Goal: Task Accomplishment & Management: Manage account settings

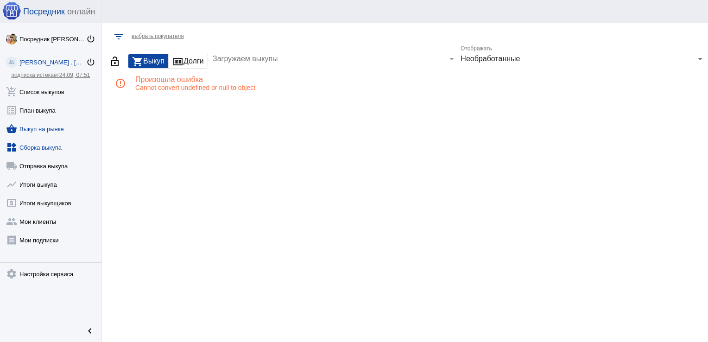
click at [36, 149] on link "widgets Сборка выкупа" at bounding box center [50, 145] width 101 height 19
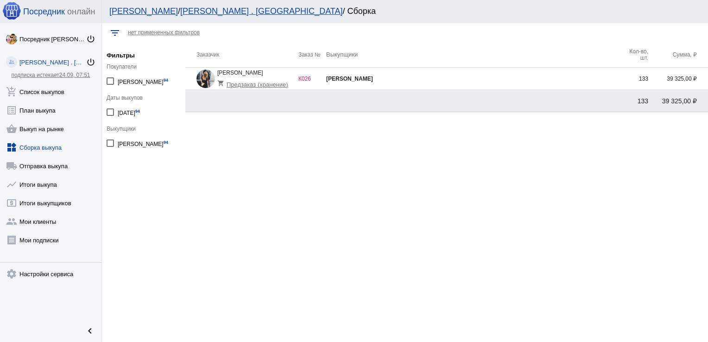
click at [616, 82] on td "[PERSON_NAME]" at bounding box center [473, 79] width 294 height 22
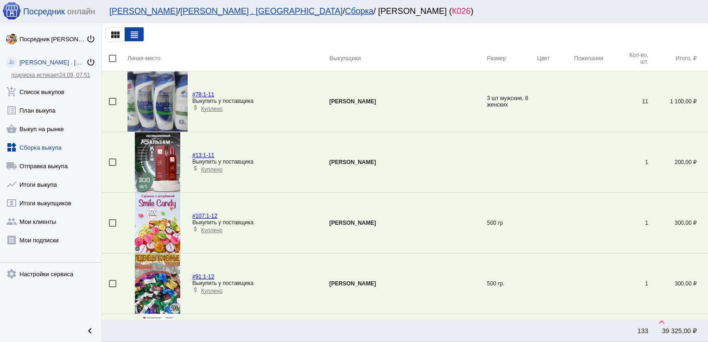
scroll to position [2851, 0]
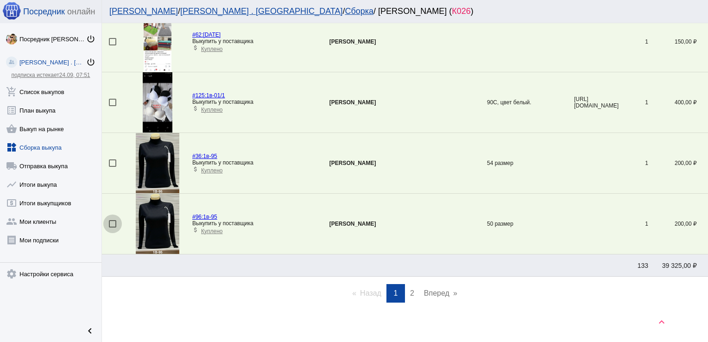
click at [112, 220] on div at bounding box center [112, 223] width 7 height 7
click at [112, 227] on input "checkbox" at bounding box center [112, 227] width 0 height 0
checkbox input "true"
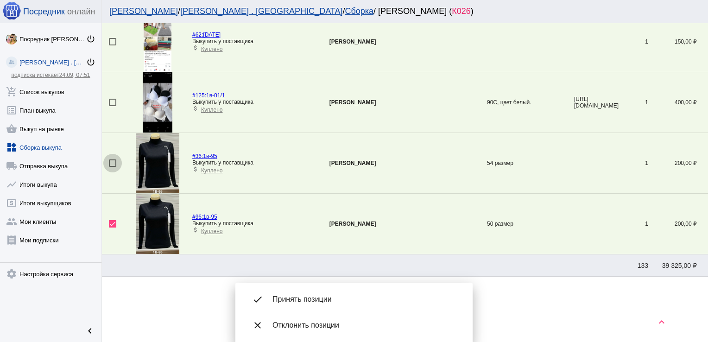
click at [113, 159] on div at bounding box center [112, 162] width 7 height 7
click at [113, 167] on input "checkbox" at bounding box center [112, 167] width 0 height 0
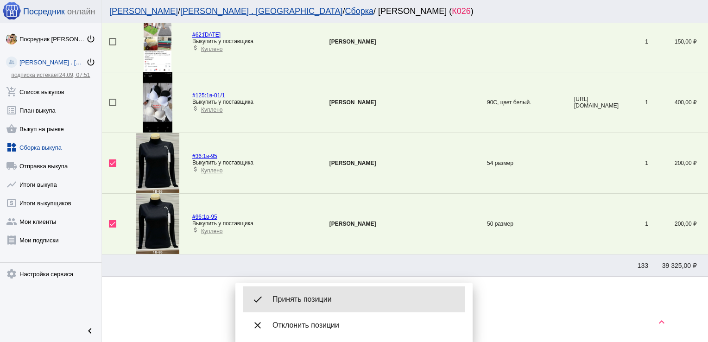
click at [344, 298] on span "Принять позиции" at bounding box center [364, 299] width 185 height 9
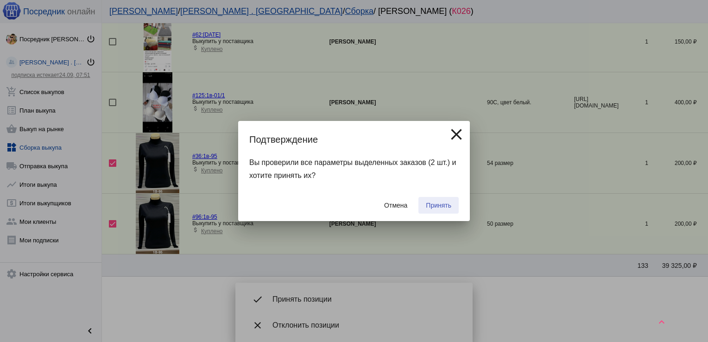
click at [434, 206] on span "Принять" at bounding box center [438, 204] width 25 height 7
checkbox input "false"
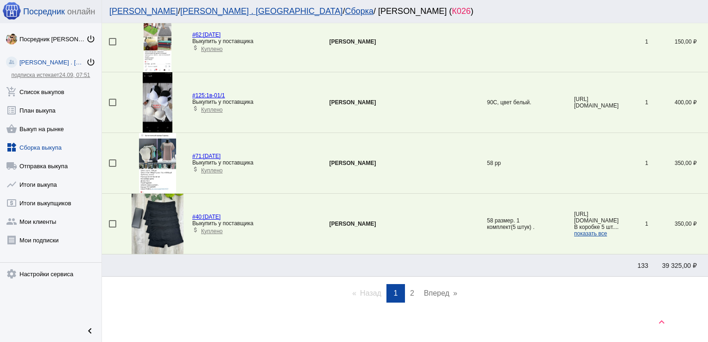
scroll to position [2032, 0]
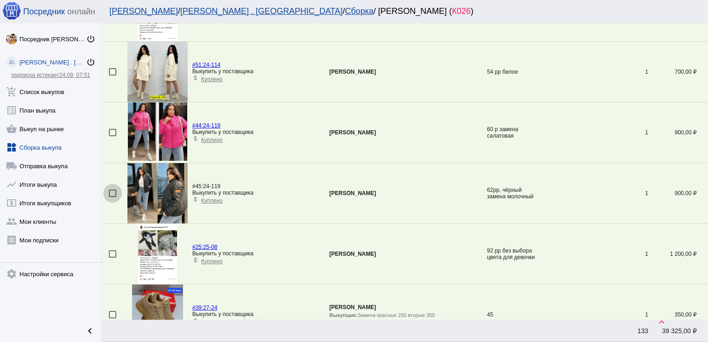
click at [113, 190] on div at bounding box center [112, 192] width 7 height 7
click at [113, 197] on input "checkbox" at bounding box center [112, 197] width 0 height 0
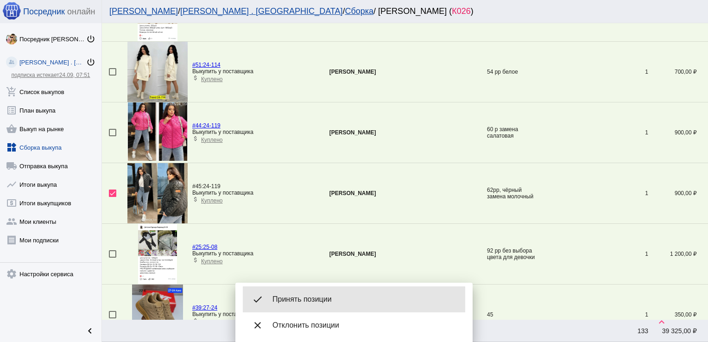
click at [331, 294] on div "done Принять позиции" at bounding box center [354, 299] width 222 height 26
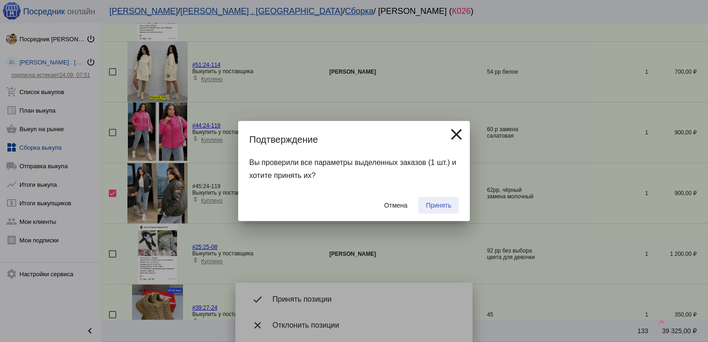
click at [435, 206] on span "Принять" at bounding box center [438, 204] width 25 height 7
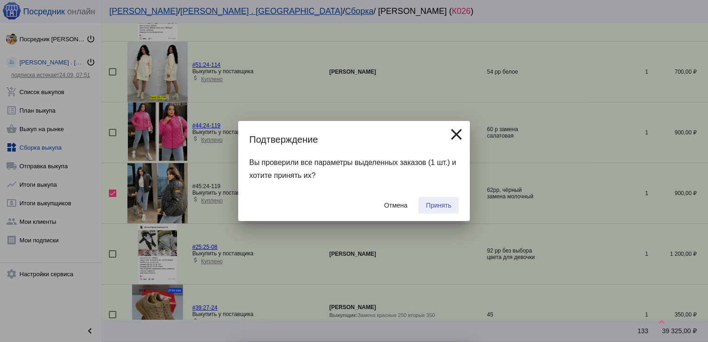
checkbox input "false"
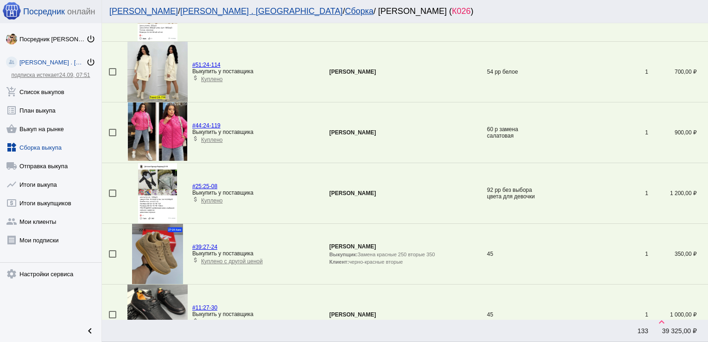
scroll to position [941, 0]
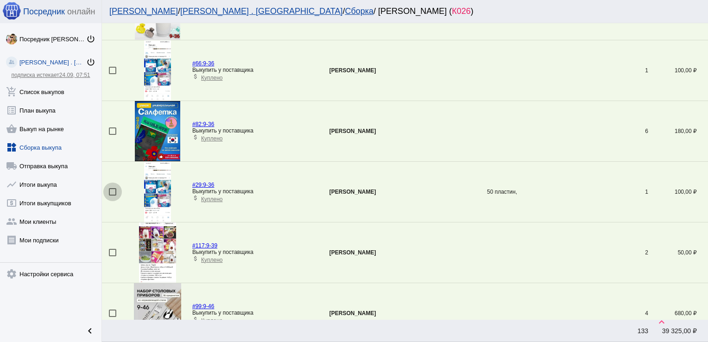
click at [113, 190] on div at bounding box center [112, 191] width 7 height 7
click at [113, 195] on input "checkbox" at bounding box center [112, 195] width 0 height 0
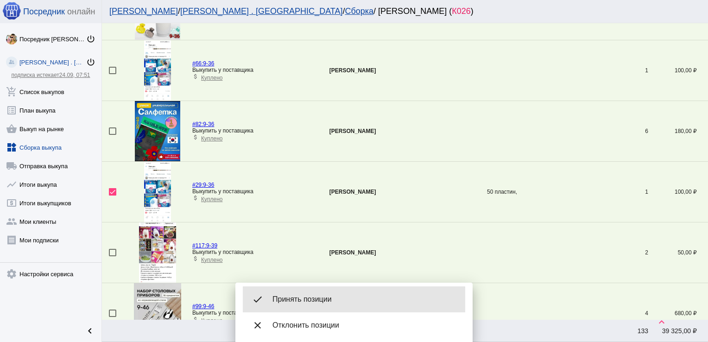
click at [334, 299] on span "Принять позиции" at bounding box center [364, 299] width 185 height 9
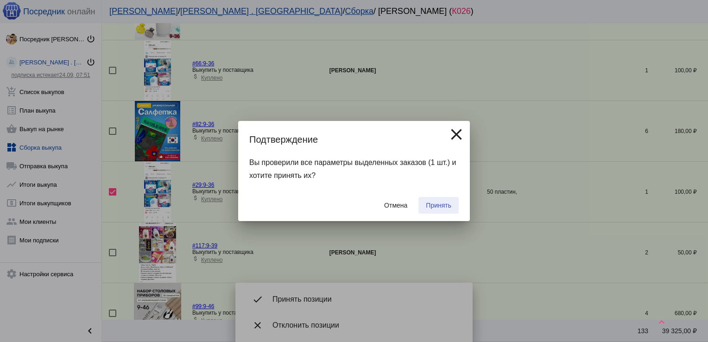
click at [440, 205] on span "Принять" at bounding box center [438, 204] width 25 height 7
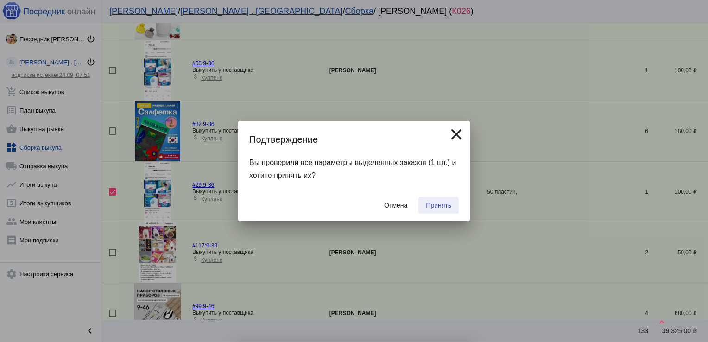
checkbox input "false"
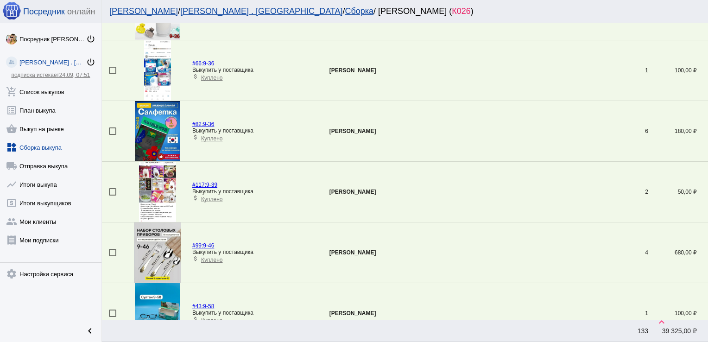
scroll to position [396, 0]
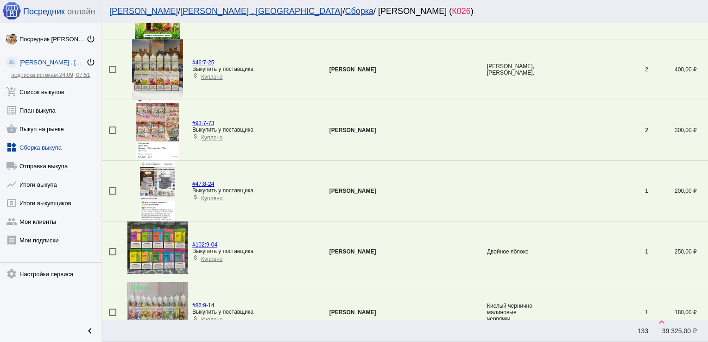
click at [113, 192] on div at bounding box center [112, 190] width 7 height 7
click at [113, 195] on input "checkbox" at bounding box center [112, 195] width 0 height 0
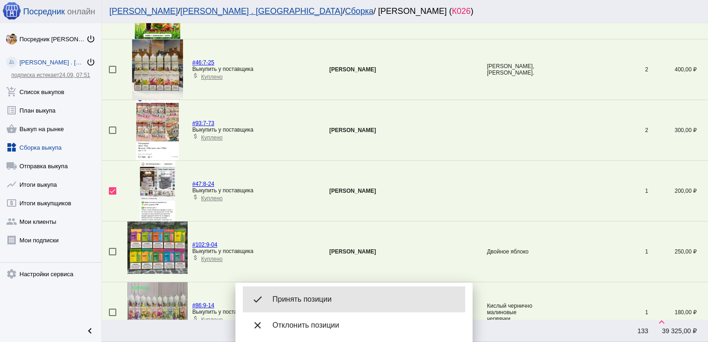
click at [339, 291] on div "done Принять позиции" at bounding box center [354, 299] width 222 height 26
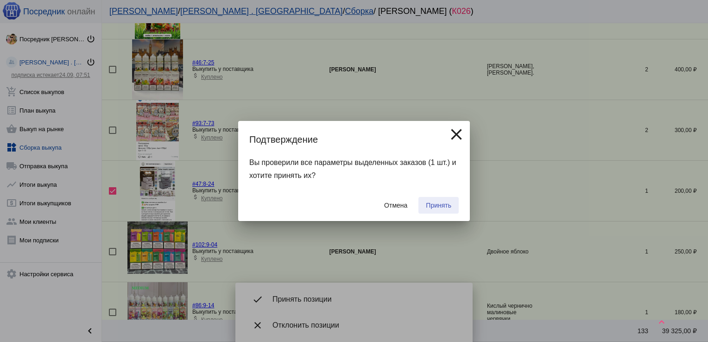
click at [437, 201] on span "Принять" at bounding box center [438, 204] width 25 height 7
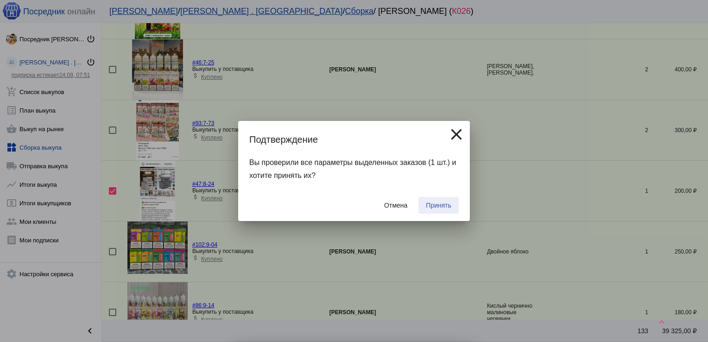
checkbox input "false"
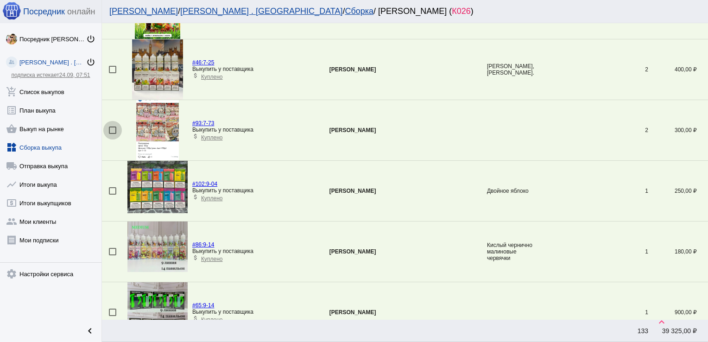
click at [113, 126] on div at bounding box center [112, 129] width 7 height 7
click at [113, 134] on input "checkbox" at bounding box center [112, 134] width 0 height 0
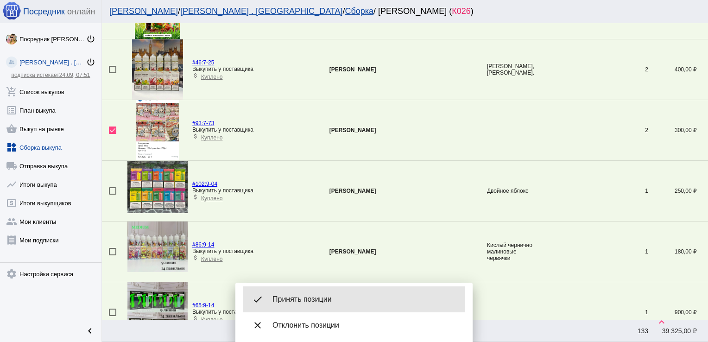
click at [371, 295] on span "Принять позиции" at bounding box center [364, 299] width 185 height 9
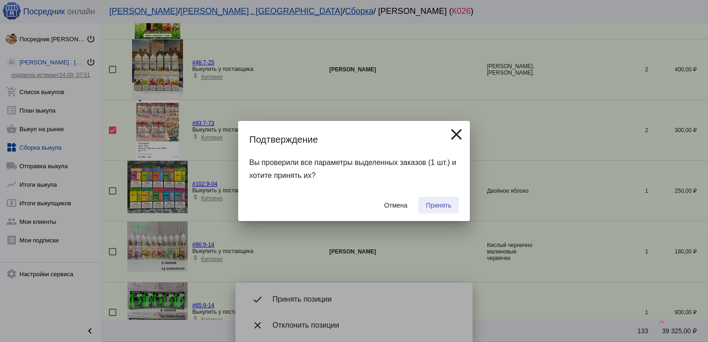
click at [449, 203] on span "Принять" at bounding box center [438, 204] width 25 height 7
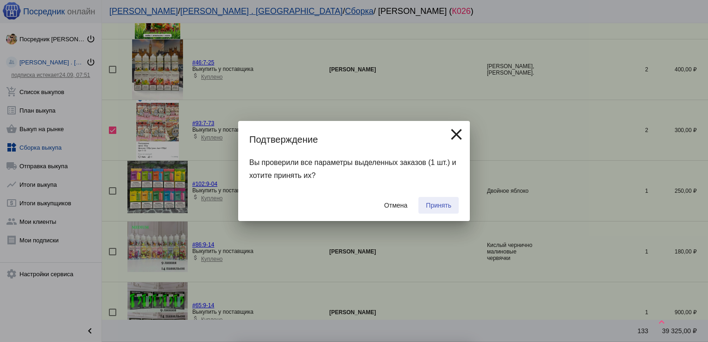
checkbox input "false"
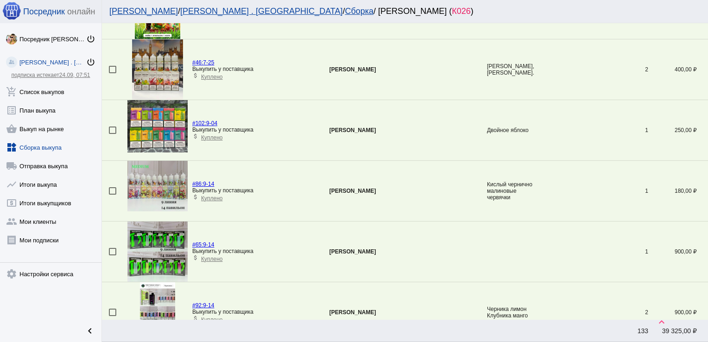
scroll to position [1608, 0]
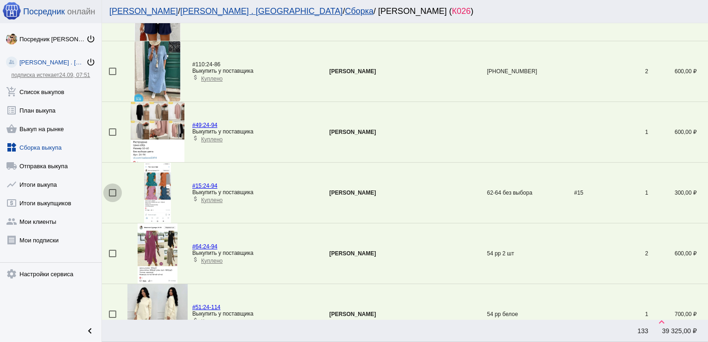
click at [115, 189] on div at bounding box center [112, 192] width 7 height 7
click at [113, 196] on input "checkbox" at bounding box center [112, 196] width 0 height 0
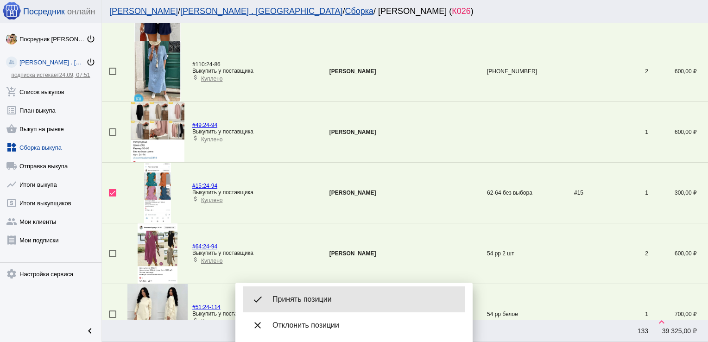
click at [314, 288] on div "done Принять позиции" at bounding box center [354, 299] width 222 height 26
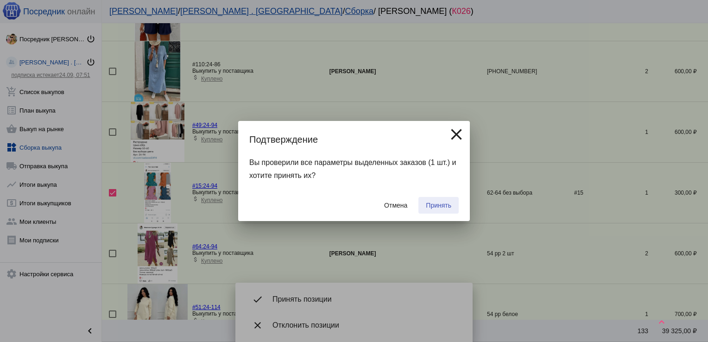
click at [435, 201] on span "Принять" at bounding box center [438, 204] width 25 height 7
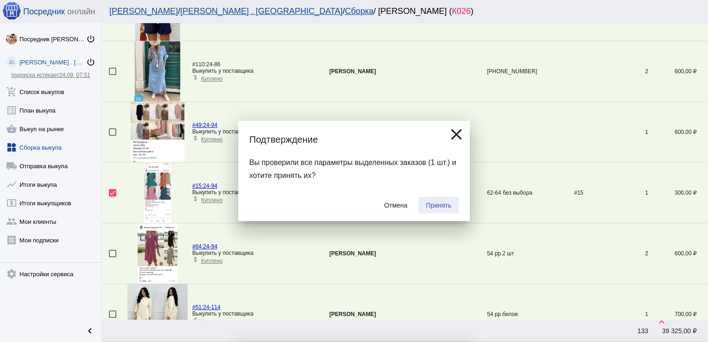
checkbox input "false"
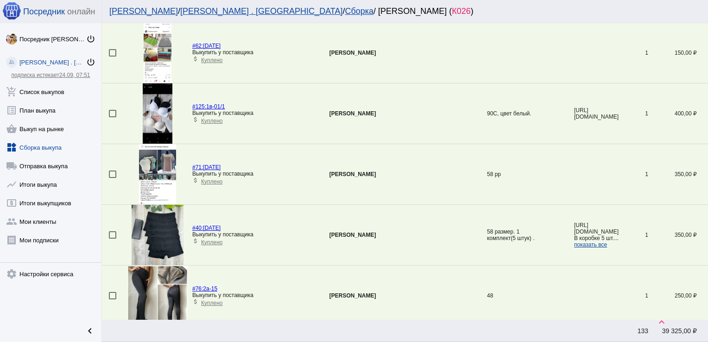
scroll to position [2851, 0]
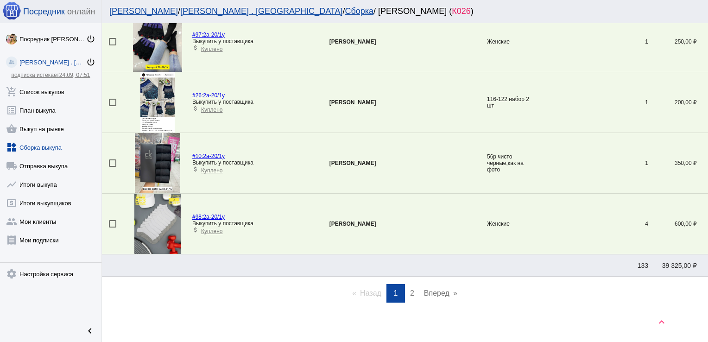
click at [410, 289] on span "2" at bounding box center [412, 293] width 4 height 8
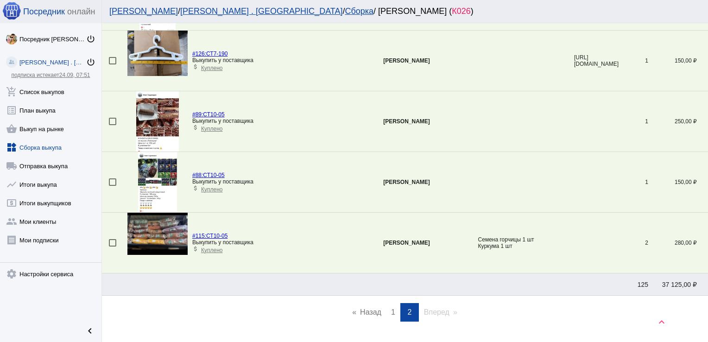
scroll to position [2063, 0]
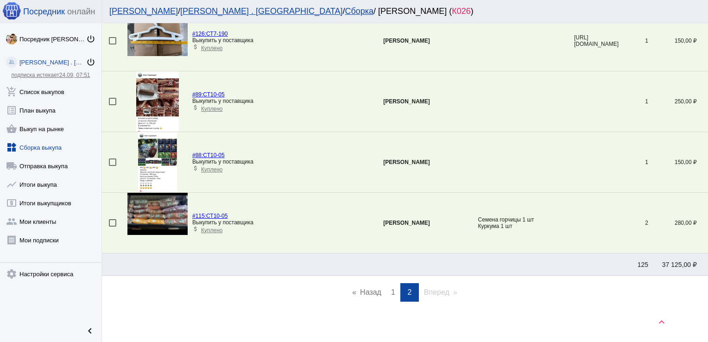
click at [392, 288] on link "page 1" at bounding box center [392, 292] width 13 height 19
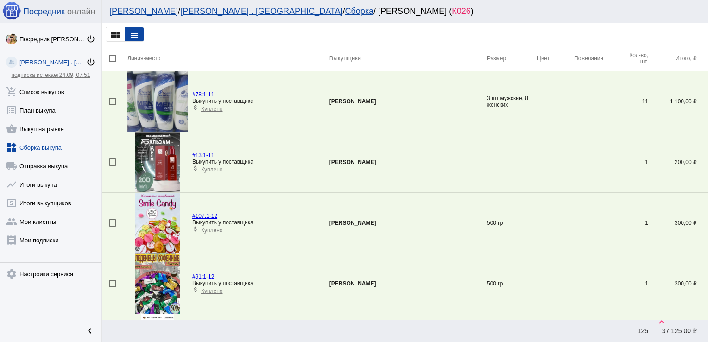
scroll to position [1668, 0]
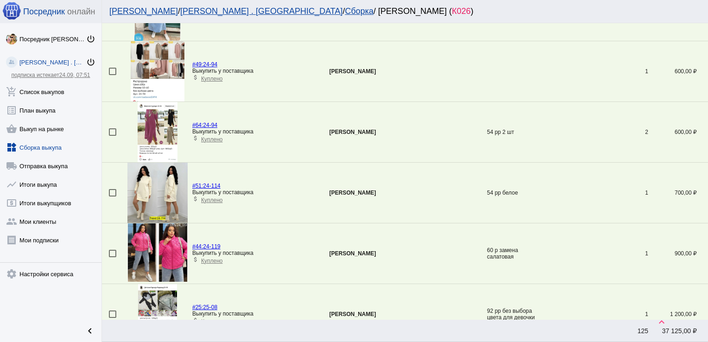
click at [114, 190] on div at bounding box center [112, 192] width 7 height 7
click at [113, 196] on input "checkbox" at bounding box center [112, 196] width 0 height 0
checkbox input "true"
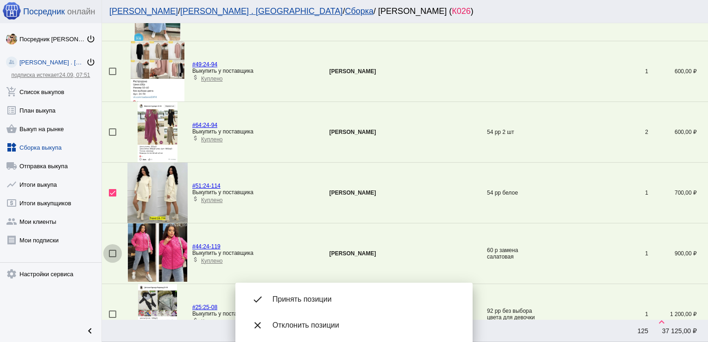
click at [113, 250] on div at bounding box center [112, 253] width 7 height 7
click at [113, 257] on input "checkbox" at bounding box center [112, 257] width 0 height 0
checkbox input "true"
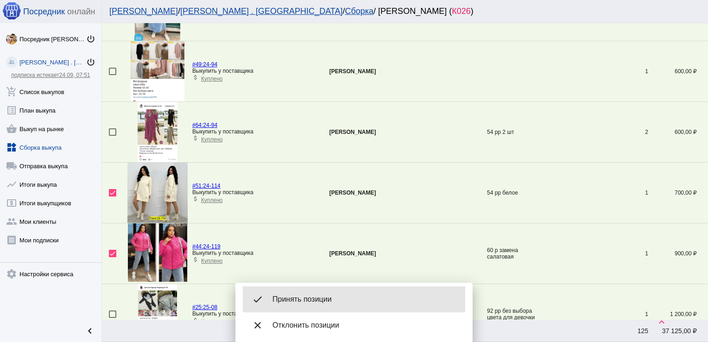
click at [328, 299] on span "Принять позиции" at bounding box center [364, 299] width 185 height 9
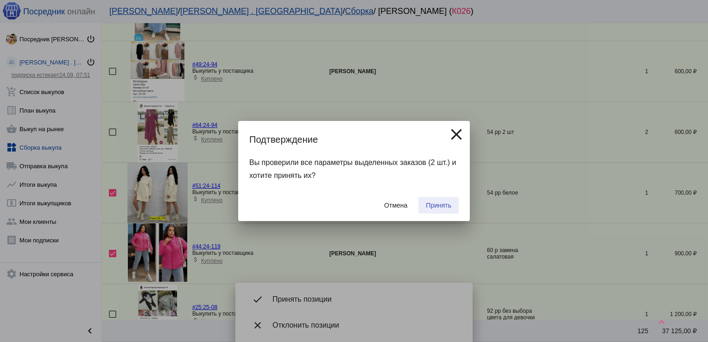
click at [446, 200] on button "Принять" at bounding box center [438, 205] width 40 height 17
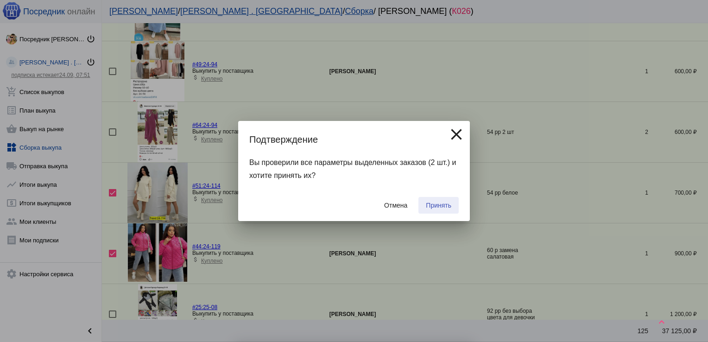
checkbox input "false"
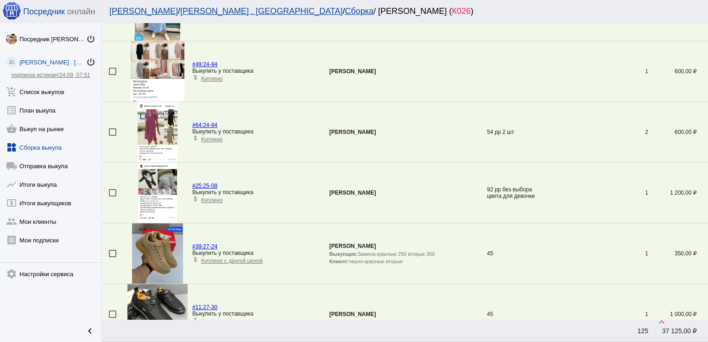
scroll to position [941, 0]
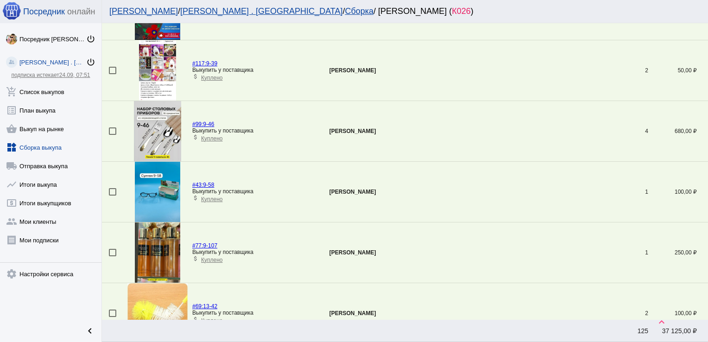
click at [112, 188] on div at bounding box center [112, 191] width 7 height 7
click at [112, 195] on input "checkbox" at bounding box center [112, 195] width 0 height 0
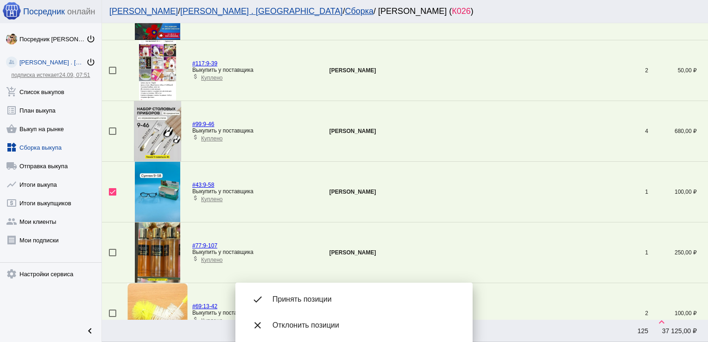
click at [347, 290] on div "done Принять позиции" at bounding box center [354, 299] width 222 height 26
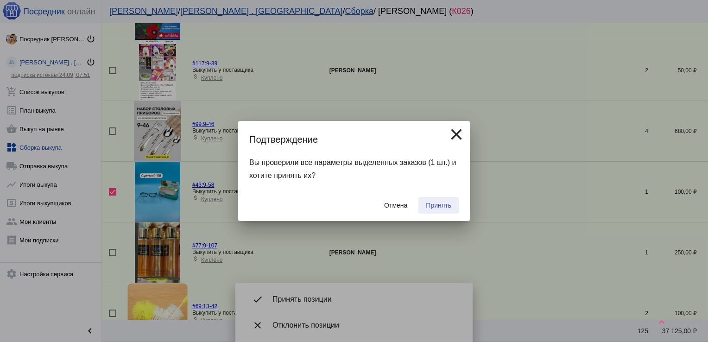
click at [431, 207] on span "Принять" at bounding box center [438, 204] width 25 height 7
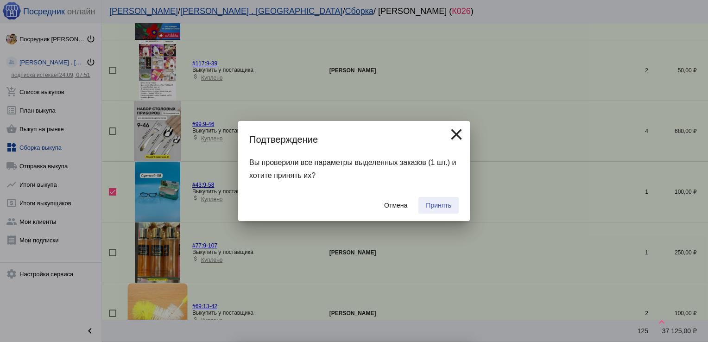
checkbox input "false"
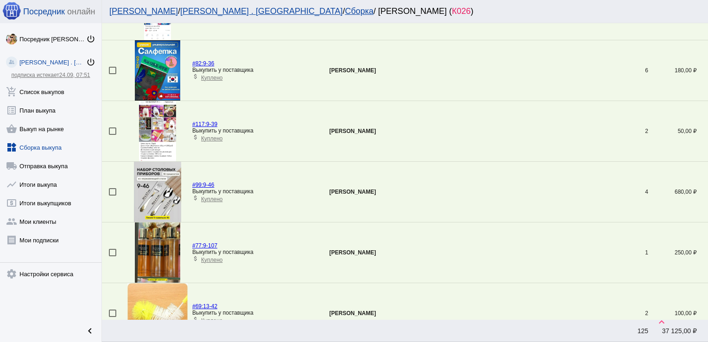
scroll to position [1123, 0]
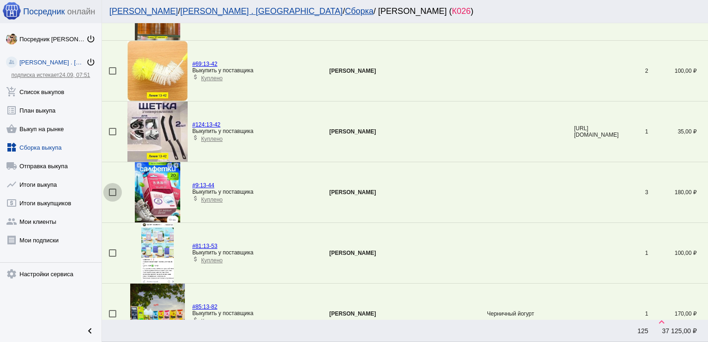
click at [111, 190] on div at bounding box center [112, 191] width 7 height 7
click at [112, 196] on input "checkbox" at bounding box center [112, 196] width 0 height 0
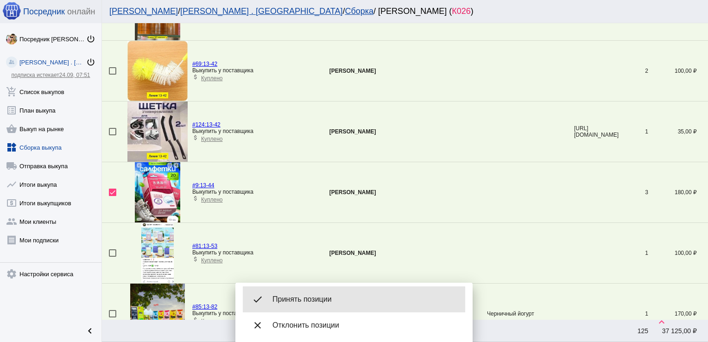
click at [282, 296] on span "Принять позиции" at bounding box center [364, 299] width 185 height 9
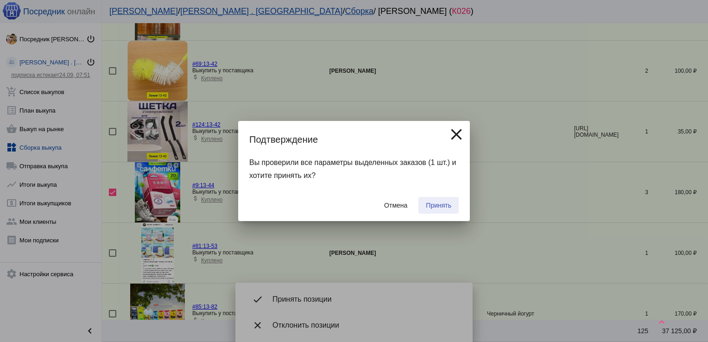
click at [444, 203] on span "Принять" at bounding box center [438, 204] width 25 height 7
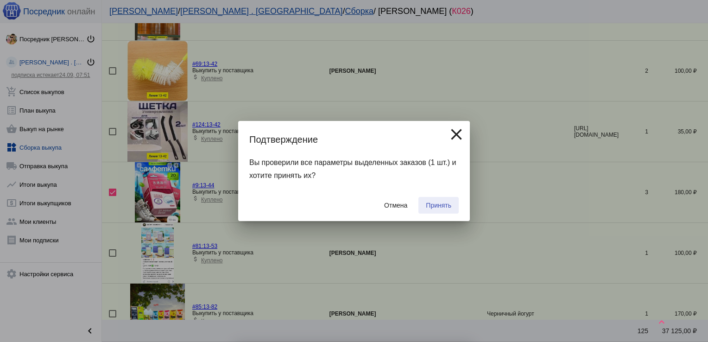
checkbox input "false"
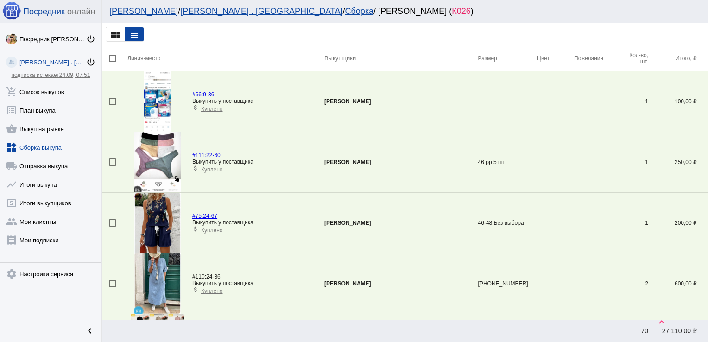
scroll to position [2456, 0]
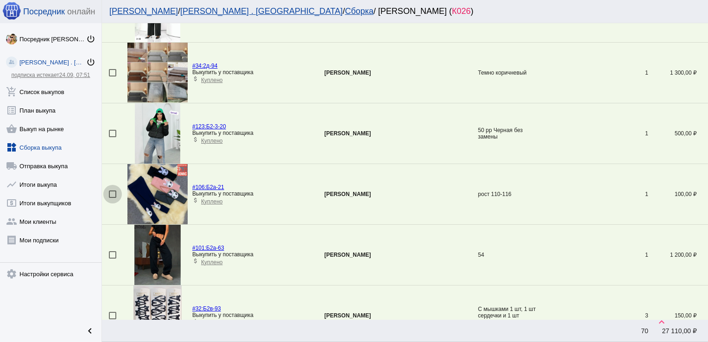
click at [112, 190] on div at bounding box center [112, 193] width 7 height 7
click at [112, 198] on input "checkbox" at bounding box center [112, 198] width 0 height 0
checkbox input "true"
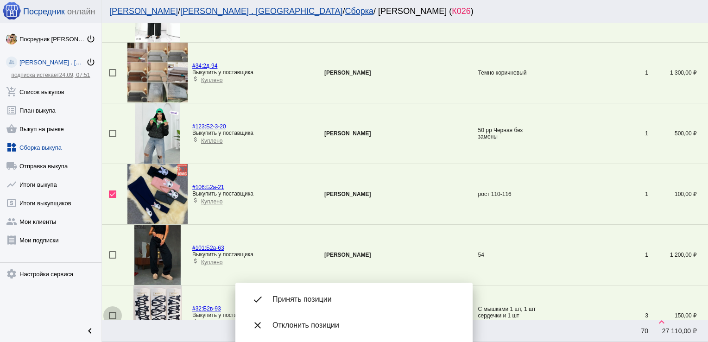
click at [110, 312] on div at bounding box center [112, 315] width 7 height 7
click at [112, 319] on input "checkbox" at bounding box center [112, 319] width 0 height 0
checkbox input "true"
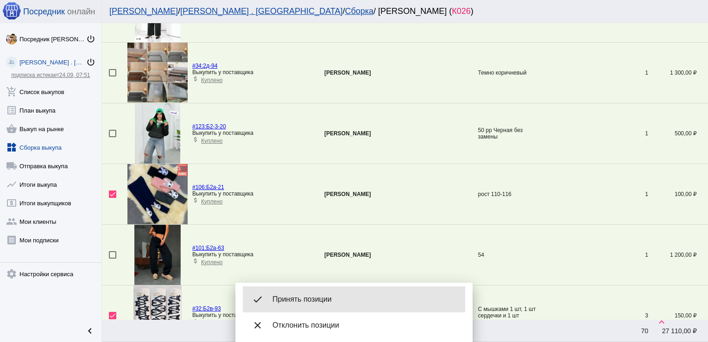
click at [340, 299] on span "Принять позиции" at bounding box center [364, 299] width 185 height 9
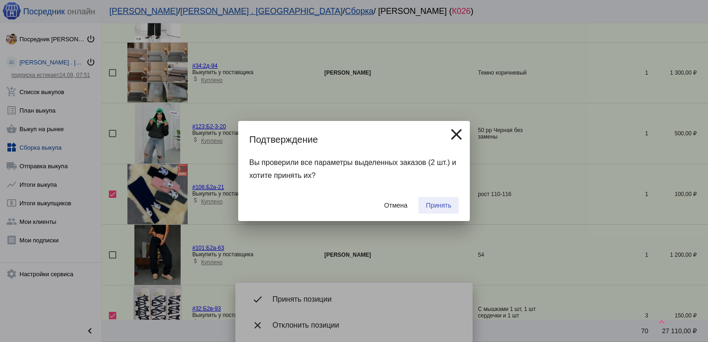
click at [442, 210] on button "Принять" at bounding box center [438, 205] width 40 height 17
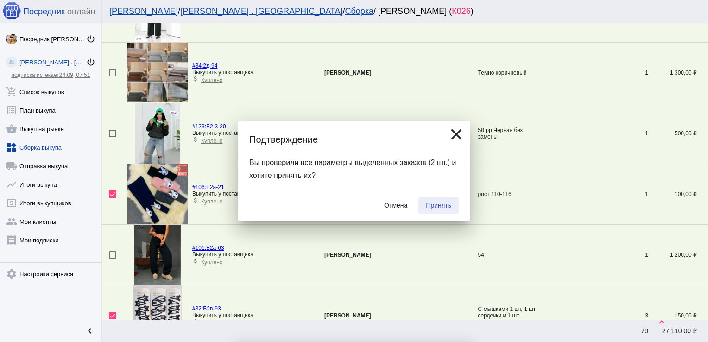
checkbox input "false"
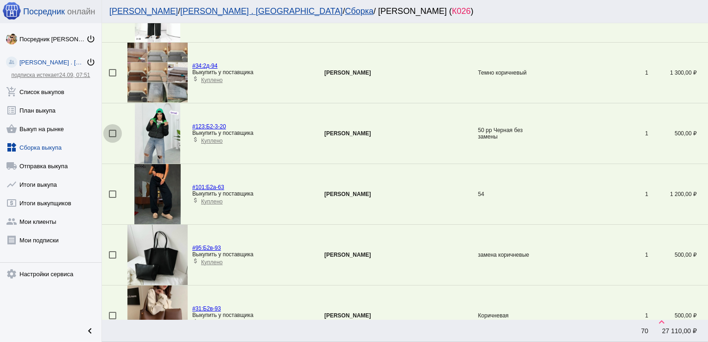
click at [111, 130] on div at bounding box center [112, 133] width 7 height 7
click at [112, 137] on input "checkbox" at bounding box center [112, 137] width 0 height 0
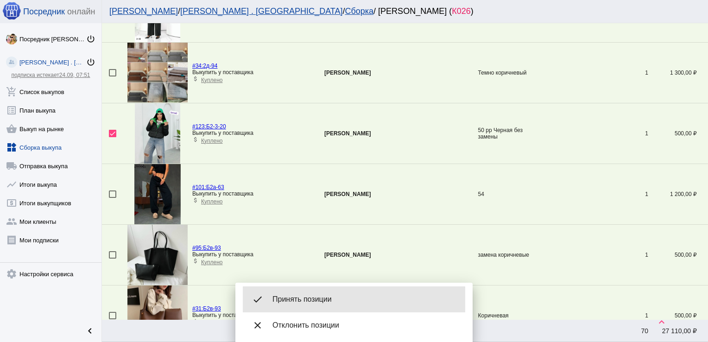
click at [331, 302] on span "Принять позиции" at bounding box center [364, 299] width 185 height 9
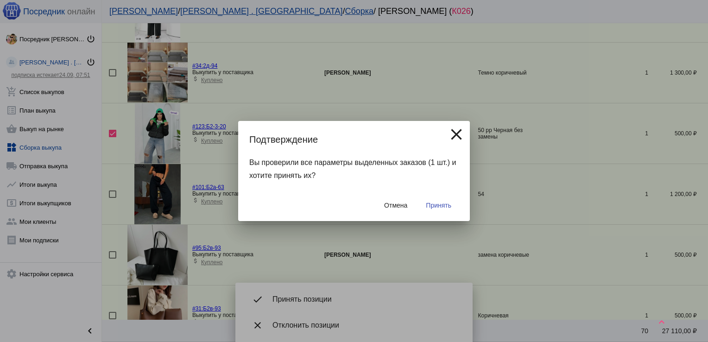
click at [438, 202] on span "Принять" at bounding box center [438, 204] width 25 height 7
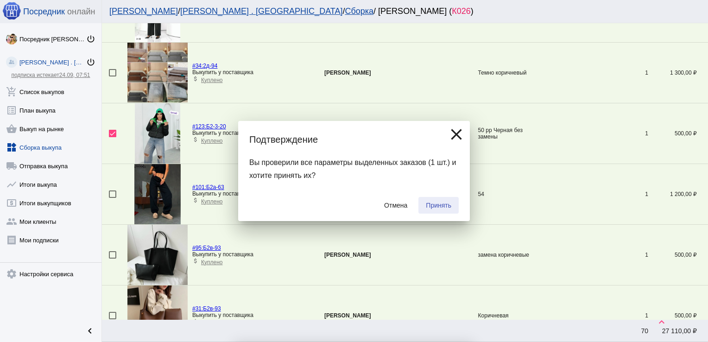
checkbox input "false"
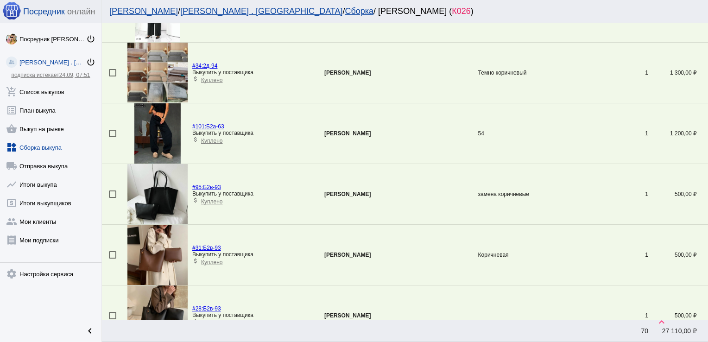
scroll to position [2638, 0]
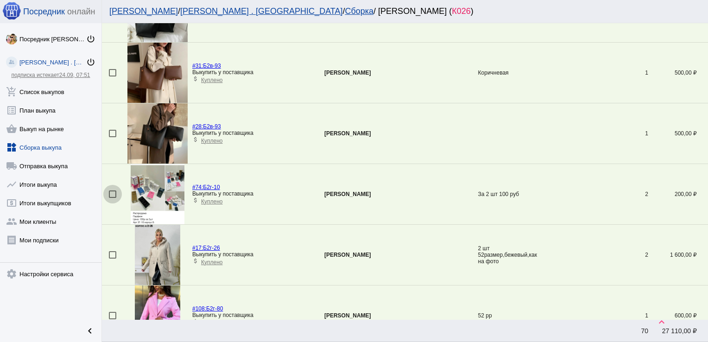
click at [112, 190] on div at bounding box center [112, 193] width 7 height 7
click at [112, 198] on input "checkbox" at bounding box center [112, 198] width 0 height 0
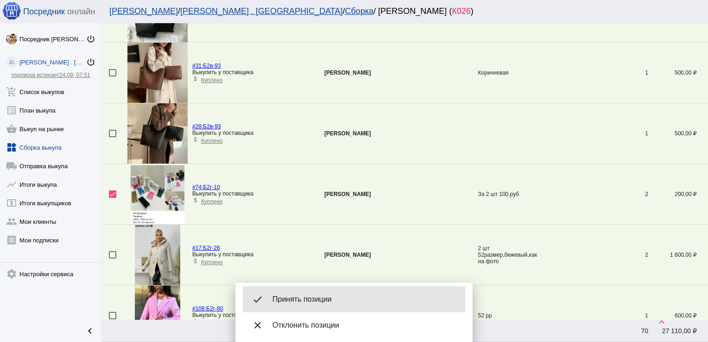
click at [323, 292] on div "done Принять позиции" at bounding box center [354, 299] width 222 height 26
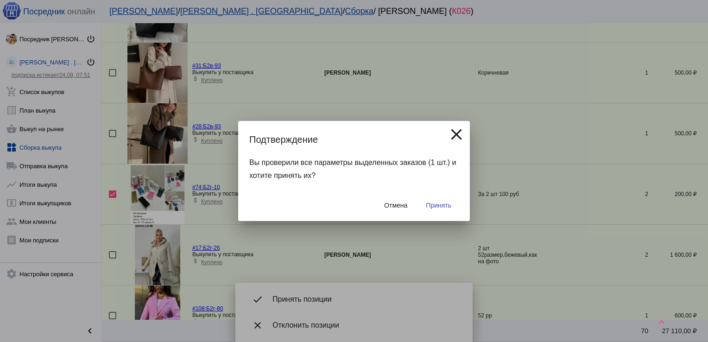
click at [435, 201] on span "Принять" at bounding box center [438, 204] width 25 height 7
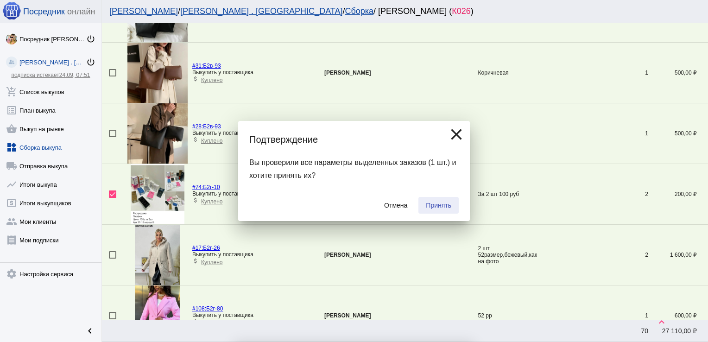
checkbox input "false"
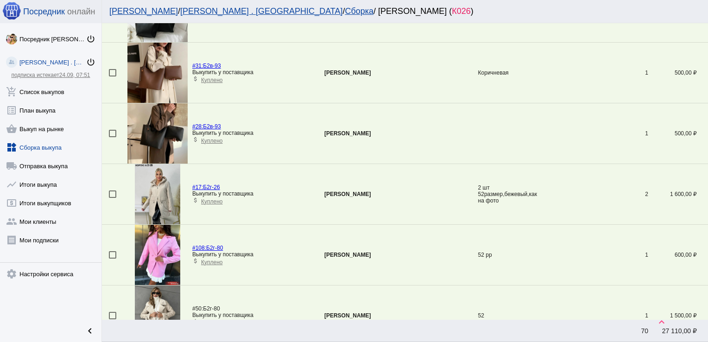
click at [112, 194] on td at bounding box center [114, 194] width 25 height 61
click at [112, 192] on div at bounding box center [112, 193] width 7 height 7
click at [112, 198] on input "checkbox" at bounding box center [112, 198] width 0 height 0
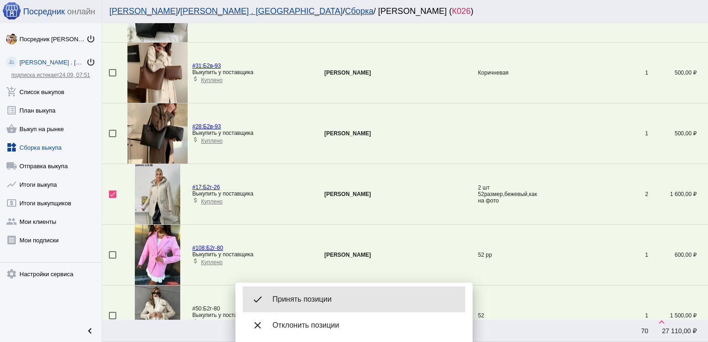
click at [375, 298] on span "Принять позиции" at bounding box center [364, 299] width 185 height 9
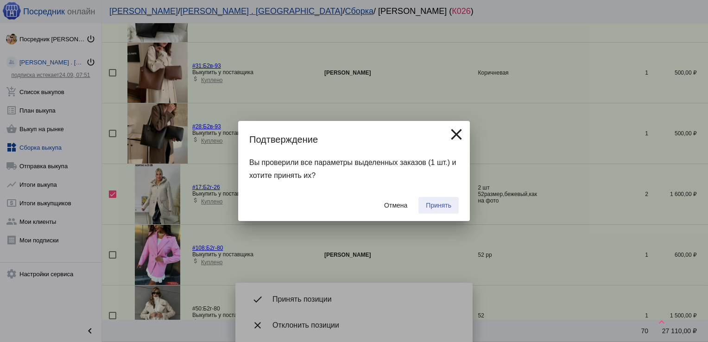
click at [439, 202] on span "Принять" at bounding box center [438, 204] width 25 height 7
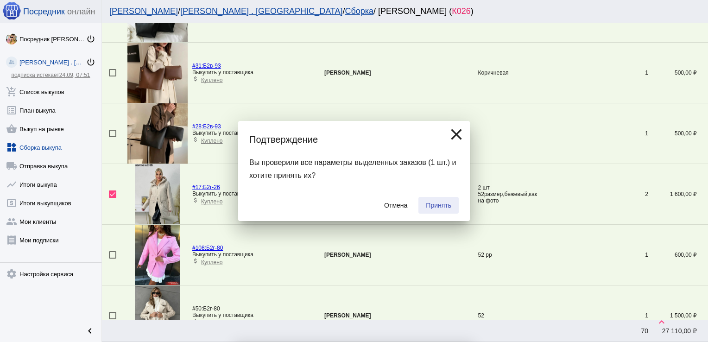
checkbox input "false"
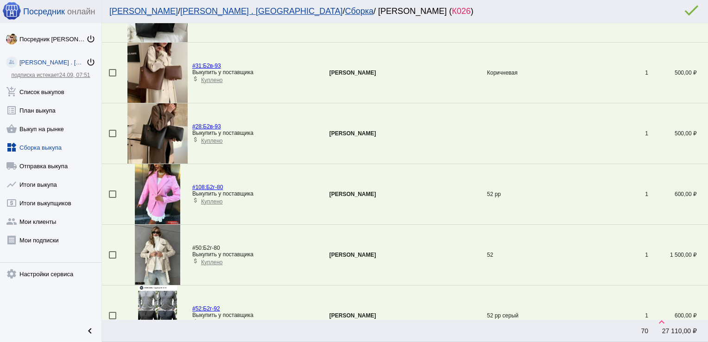
scroll to position [154, 0]
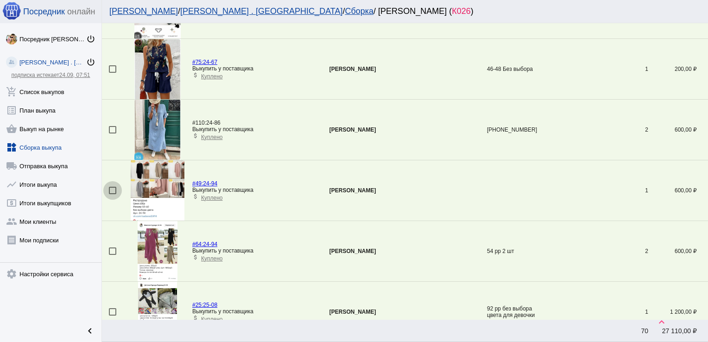
click at [114, 188] on div at bounding box center [112, 190] width 7 height 7
click at [113, 194] on input "checkbox" at bounding box center [112, 194] width 0 height 0
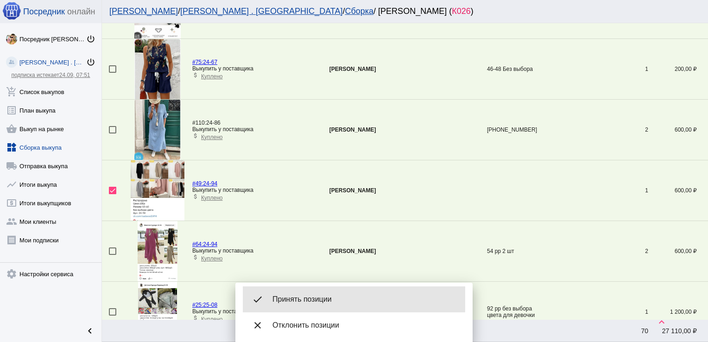
click at [306, 294] on div "done Принять позиции" at bounding box center [354, 299] width 222 height 26
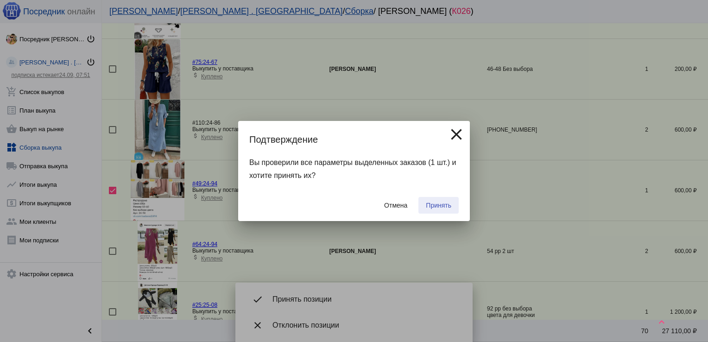
click at [436, 209] on span "Принять" at bounding box center [438, 204] width 25 height 7
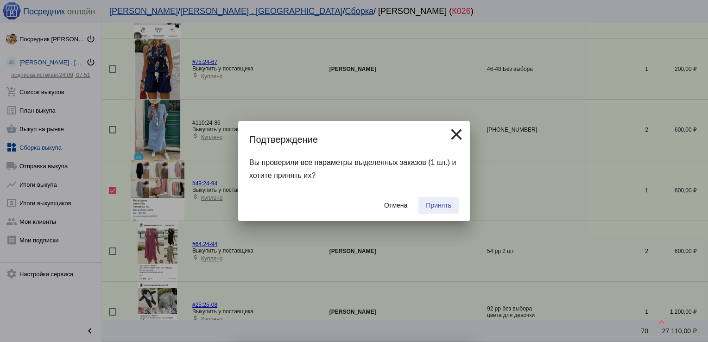
checkbox input "false"
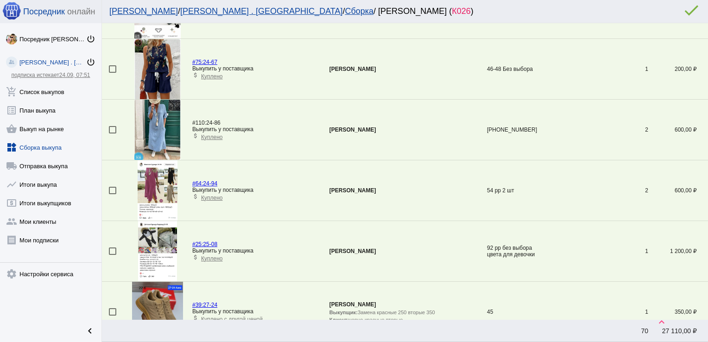
scroll to position [2698, 0]
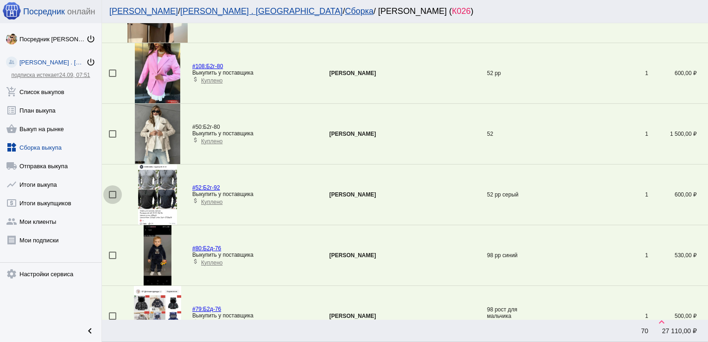
click at [114, 191] on div at bounding box center [112, 194] width 7 height 7
click at [113, 198] on input "checkbox" at bounding box center [112, 198] width 0 height 0
checkbox input "true"
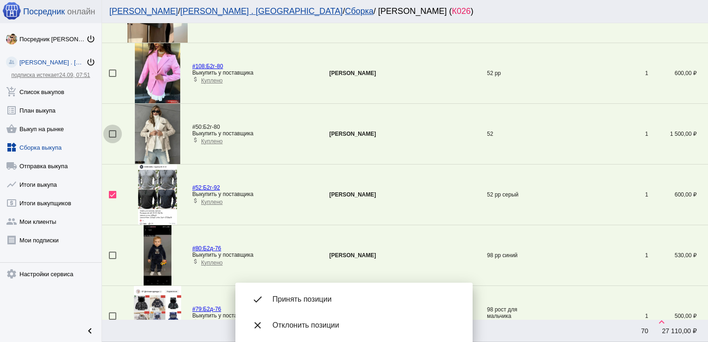
click at [113, 130] on div at bounding box center [112, 133] width 7 height 7
click at [113, 138] on input "checkbox" at bounding box center [112, 138] width 0 height 0
checkbox input "true"
click at [109, 69] on div at bounding box center [112, 72] width 7 height 7
click at [112, 77] on input "checkbox" at bounding box center [112, 77] width 0 height 0
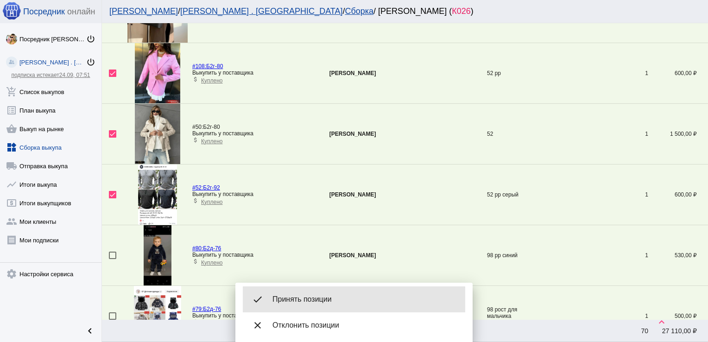
click at [324, 297] on span "Принять позиции" at bounding box center [364, 299] width 185 height 9
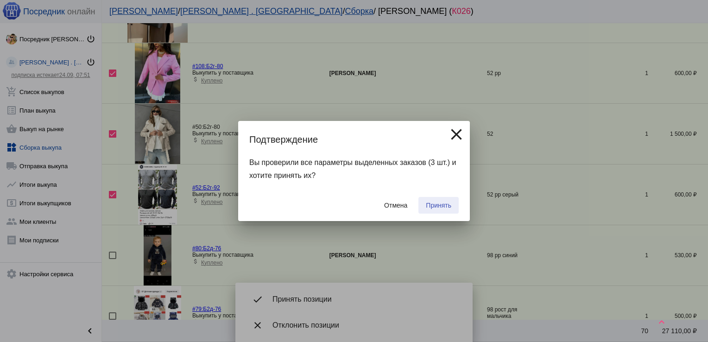
click at [444, 198] on button "Принять" at bounding box center [438, 205] width 40 height 17
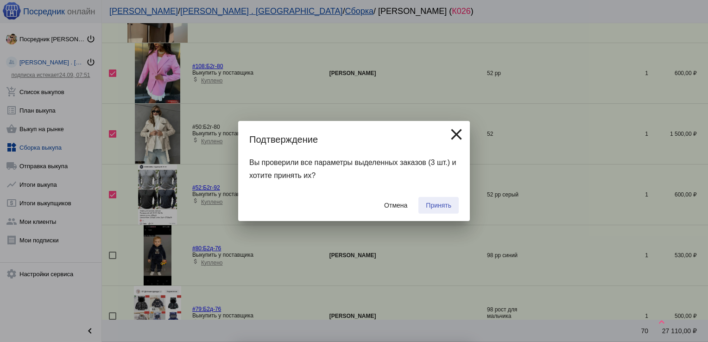
checkbox input "false"
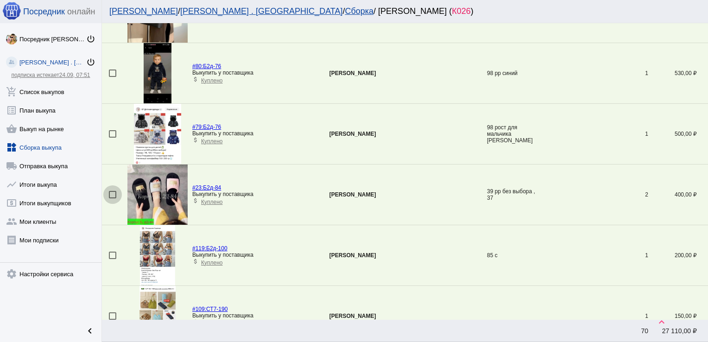
click at [109, 191] on div at bounding box center [112, 194] width 7 height 7
click at [112, 198] on input "checkbox" at bounding box center [112, 198] width 0 height 0
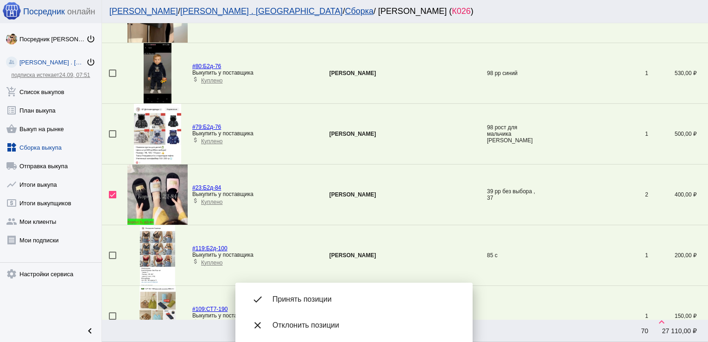
click at [317, 301] on span "Принять позиции" at bounding box center [364, 299] width 185 height 9
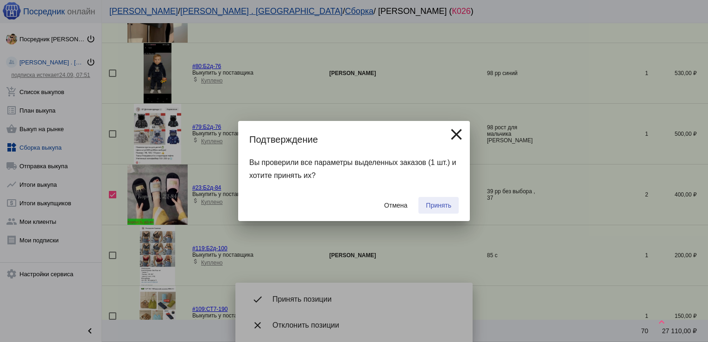
click at [433, 206] on span "Принять" at bounding box center [438, 204] width 25 height 7
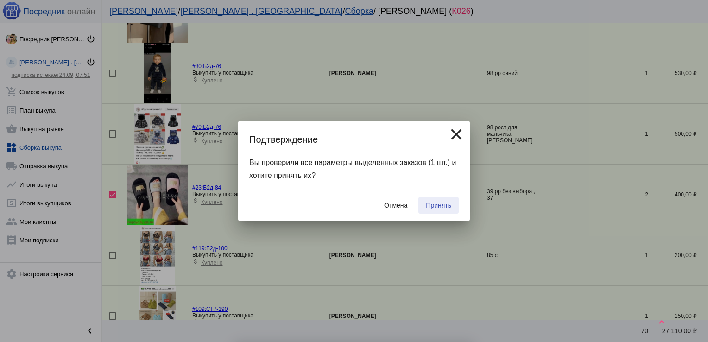
checkbox input "false"
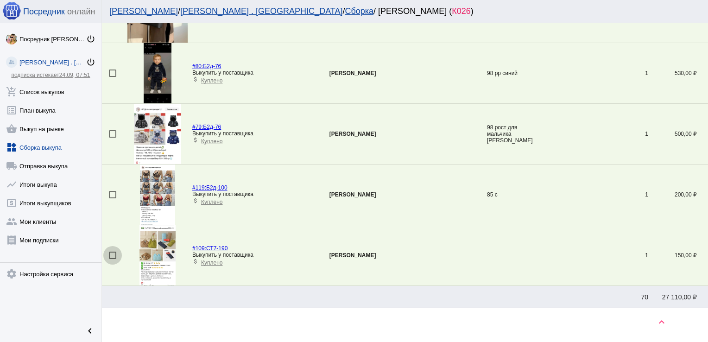
click at [113, 251] on div at bounding box center [112, 254] width 7 height 7
click at [113, 259] on input "checkbox" at bounding box center [112, 259] width 0 height 0
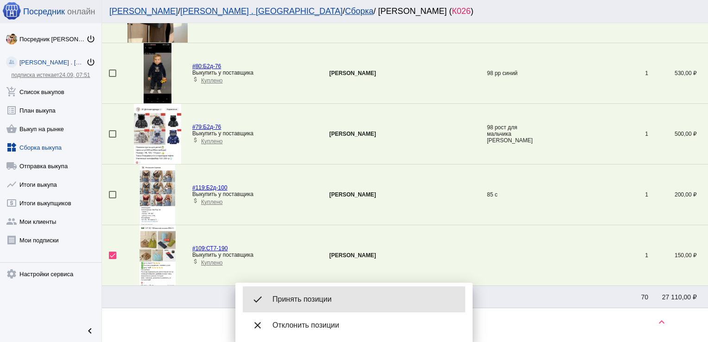
click at [364, 289] on div "done Принять позиции" at bounding box center [354, 299] width 222 height 26
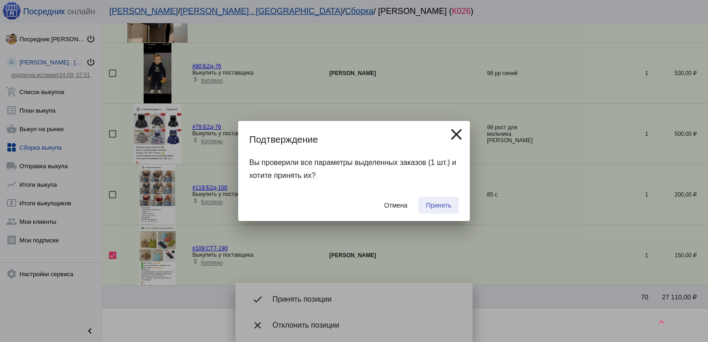
click at [441, 207] on span "Принять" at bounding box center [438, 204] width 25 height 7
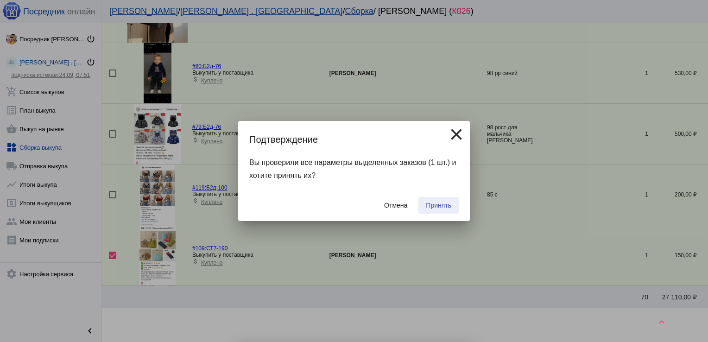
checkbox input "false"
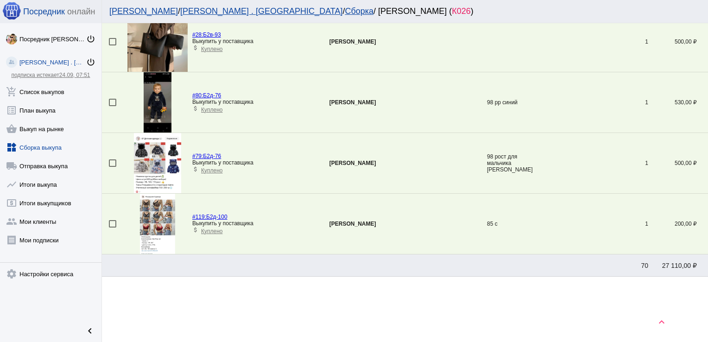
scroll to position [154, 0]
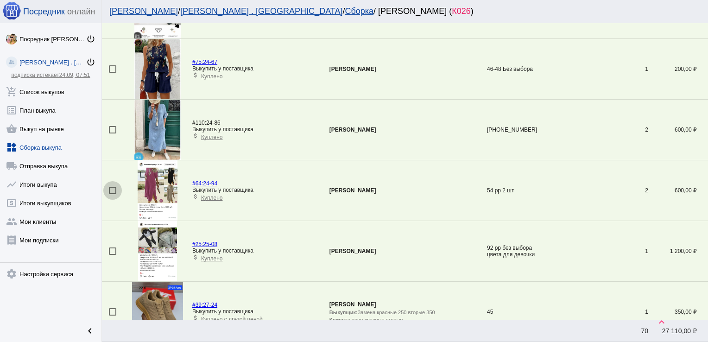
click at [113, 189] on div at bounding box center [112, 190] width 7 height 7
click at [113, 194] on input "checkbox" at bounding box center [112, 194] width 0 height 0
checkbox input "true"
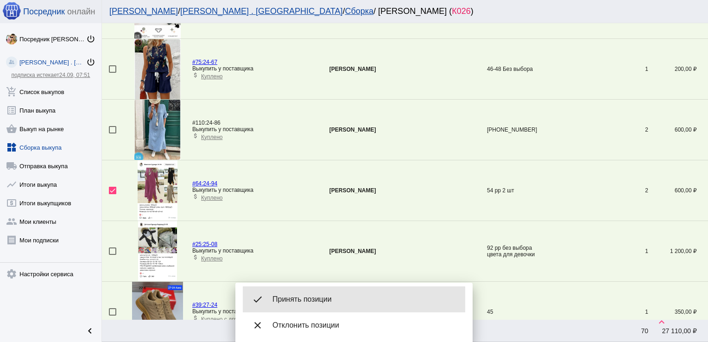
click at [326, 294] on div "done Принять позиции" at bounding box center [354, 299] width 222 height 26
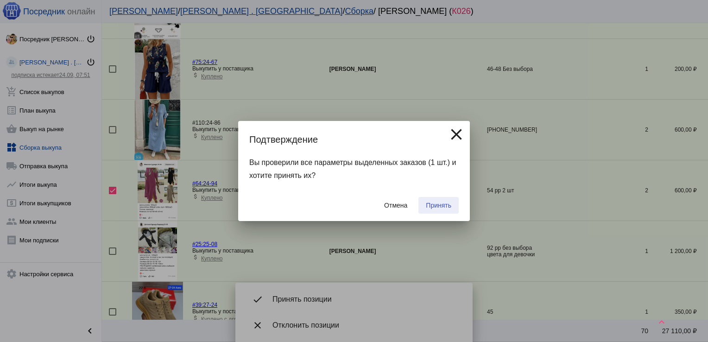
click at [439, 207] on span "Принять" at bounding box center [438, 204] width 25 height 7
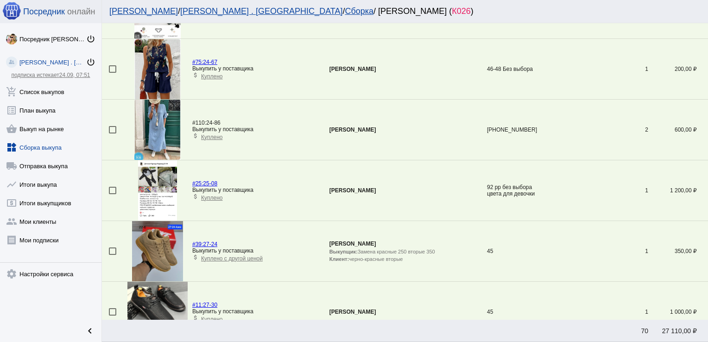
scroll to position [0, 0]
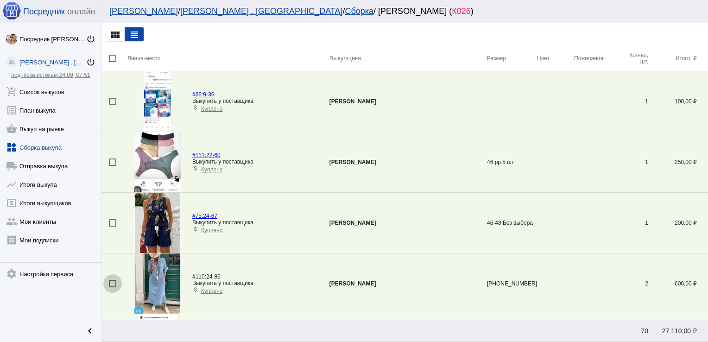
click at [111, 281] on div at bounding box center [112, 283] width 7 height 7
click at [112, 287] on input "checkbox" at bounding box center [112, 287] width 0 height 0
checkbox input "true"
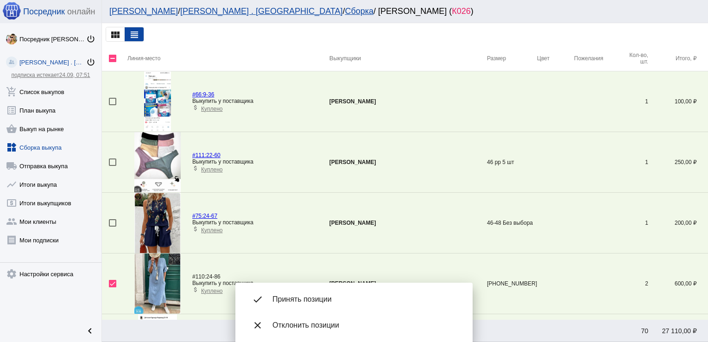
click at [113, 222] on div at bounding box center [112, 222] width 7 height 7
click at [113, 226] on input "checkbox" at bounding box center [112, 226] width 0 height 0
checkbox input "true"
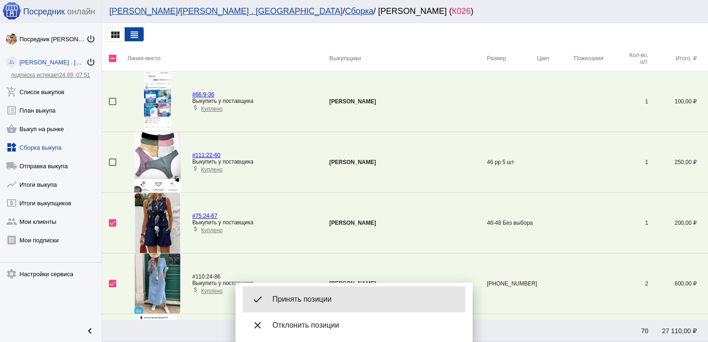
click at [296, 298] on span "Принять позиции" at bounding box center [364, 299] width 185 height 9
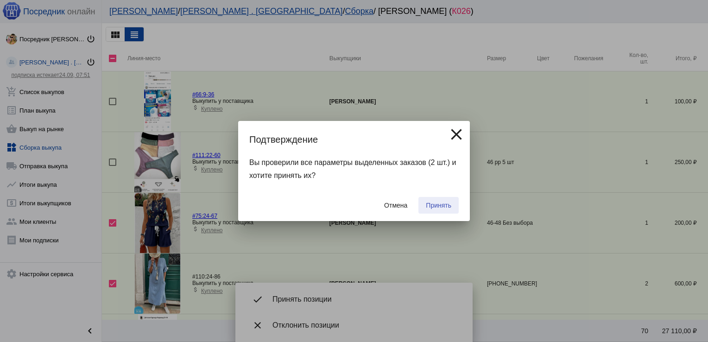
click at [435, 201] on span "Принять" at bounding box center [438, 204] width 25 height 7
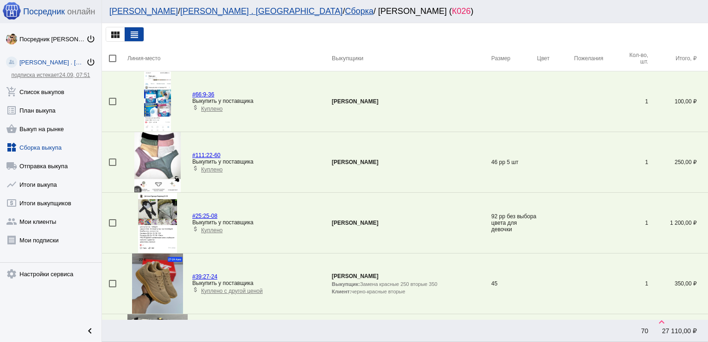
scroll to position [1850, 0]
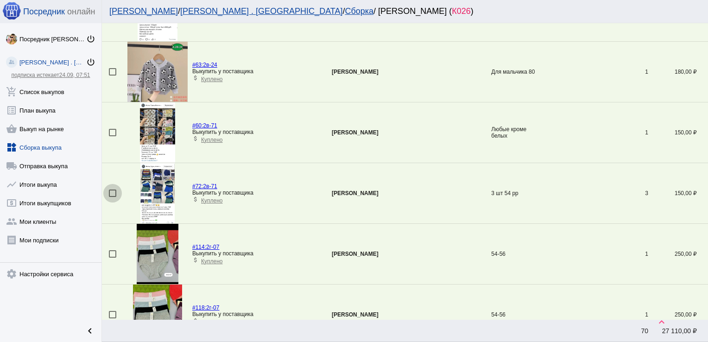
click at [114, 189] on div at bounding box center [112, 192] width 7 height 7
click at [113, 197] on input "checkbox" at bounding box center [112, 197] width 0 height 0
checkbox input "true"
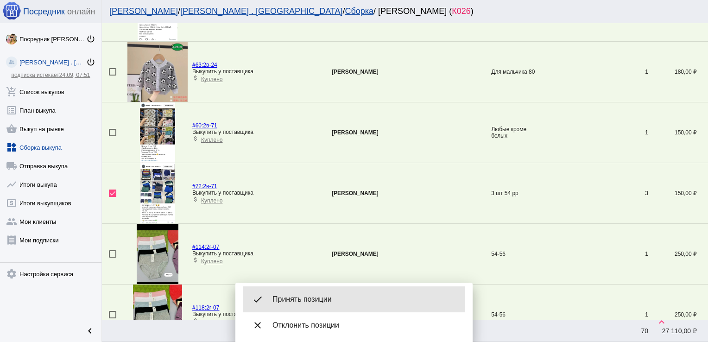
click at [338, 290] on div "done Принять позиции" at bounding box center [354, 299] width 222 height 26
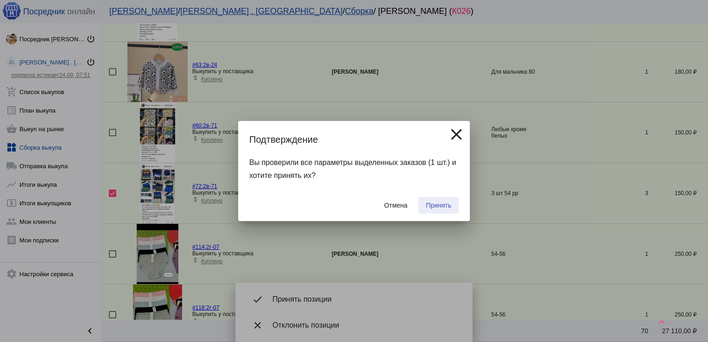
click at [439, 202] on span "Принять" at bounding box center [438, 204] width 25 height 7
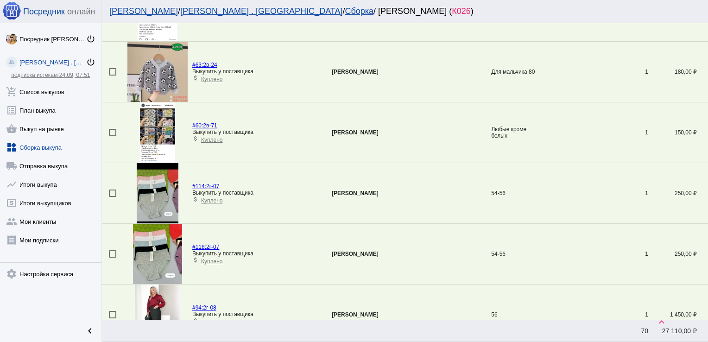
scroll to position [335, 0]
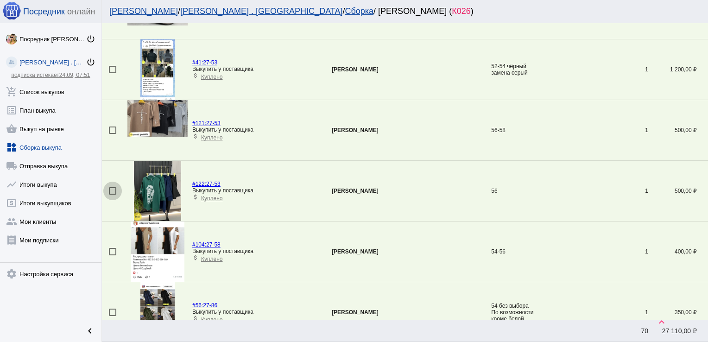
click at [110, 190] on div at bounding box center [112, 190] width 7 height 7
click at [112, 195] on input "checkbox" at bounding box center [112, 195] width 0 height 0
checkbox input "true"
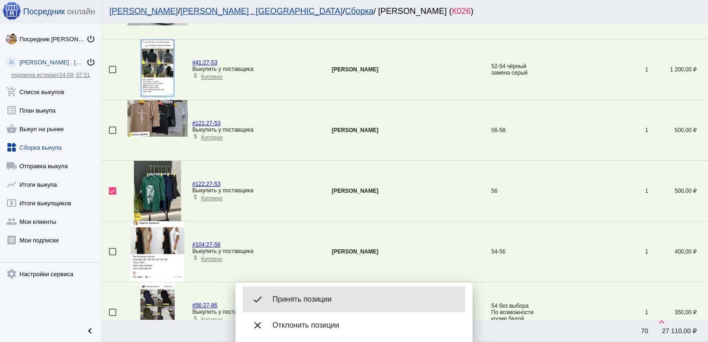
click at [348, 301] on span "Принять позиции" at bounding box center [364, 299] width 185 height 9
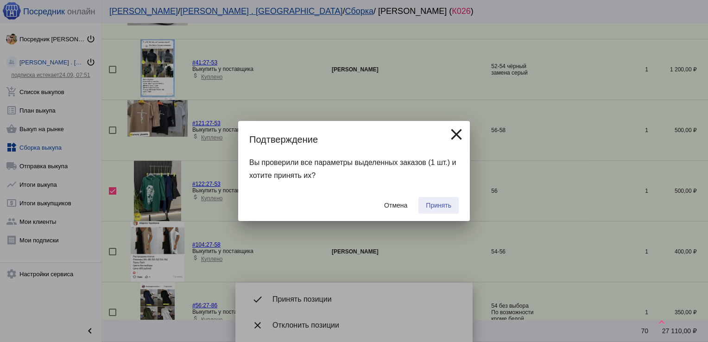
click at [438, 205] on span "Принять" at bounding box center [438, 204] width 25 height 7
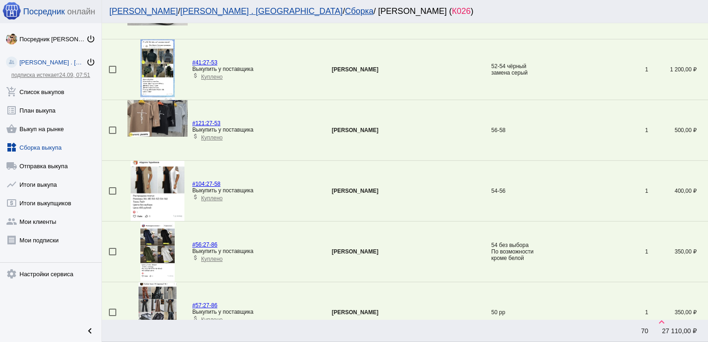
scroll to position [2274, 0]
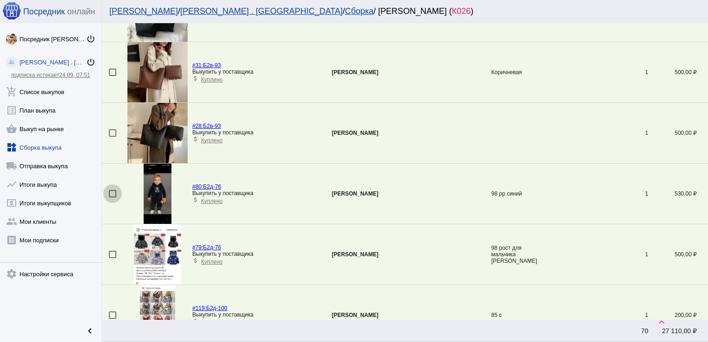
click at [113, 190] on div at bounding box center [112, 193] width 7 height 7
click at [113, 197] on input "checkbox" at bounding box center [112, 197] width 0 height 0
checkbox input "true"
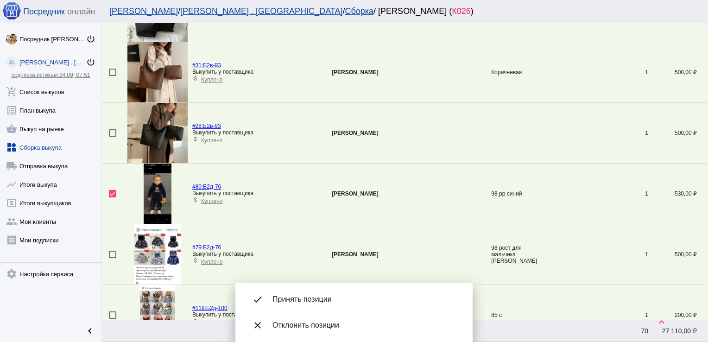
click at [111, 251] on div at bounding box center [112, 254] width 7 height 7
click at [112, 258] on input "checkbox" at bounding box center [112, 258] width 0 height 0
checkbox input "true"
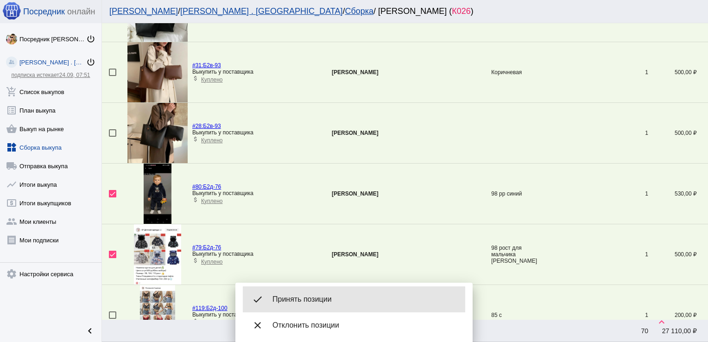
click at [305, 299] on span "Принять позиции" at bounding box center [364, 299] width 185 height 9
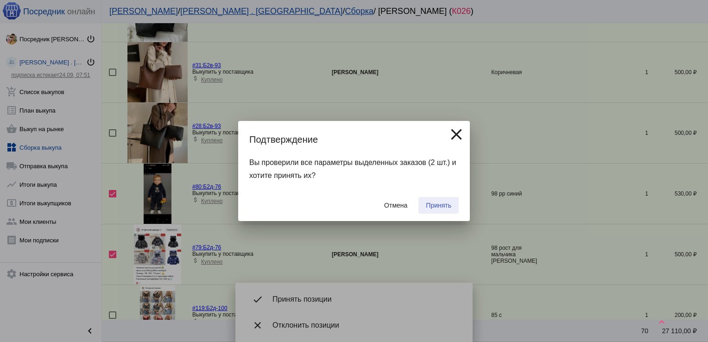
click at [443, 208] on span "Принять" at bounding box center [438, 204] width 25 height 7
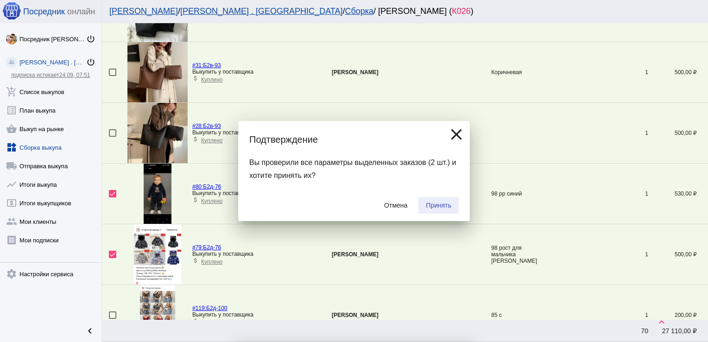
checkbox input "false"
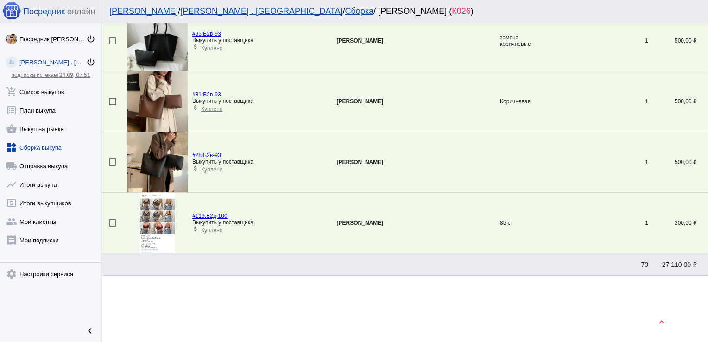
scroll to position [638, 0]
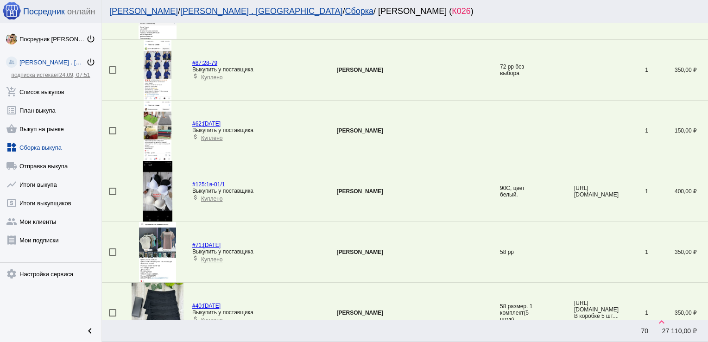
click at [113, 188] on div at bounding box center [112, 191] width 7 height 7
click at [113, 195] on input "checkbox" at bounding box center [112, 195] width 0 height 0
checkbox input "true"
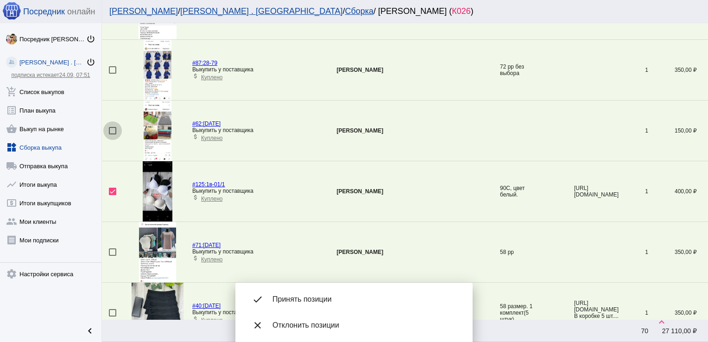
click at [113, 127] on div at bounding box center [112, 130] width 7 height 7
click at [113, 134] on input "checkbox" at bounding box center [112, 134] width 0 height 0
checkbox input "true"
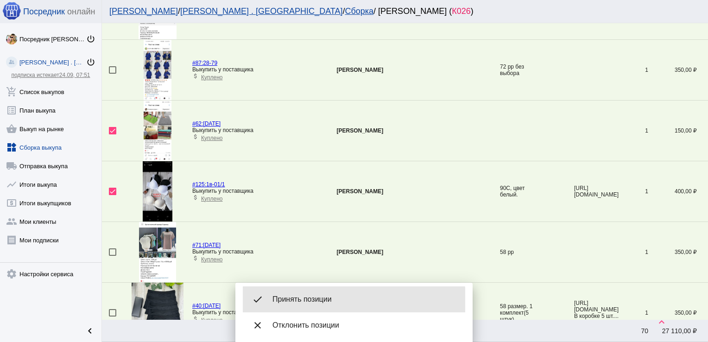
click at [324, 300] on span "Принять позиции" at bounding box center [364, 299] width 185 height 9
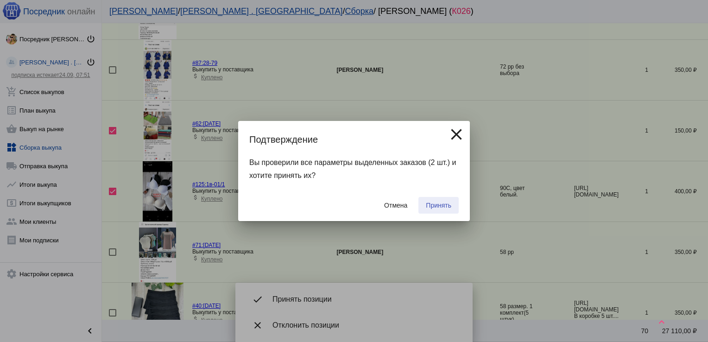
click at [442, 202] on span "Принять" at bounding box center [438, 204] width 25 height 7
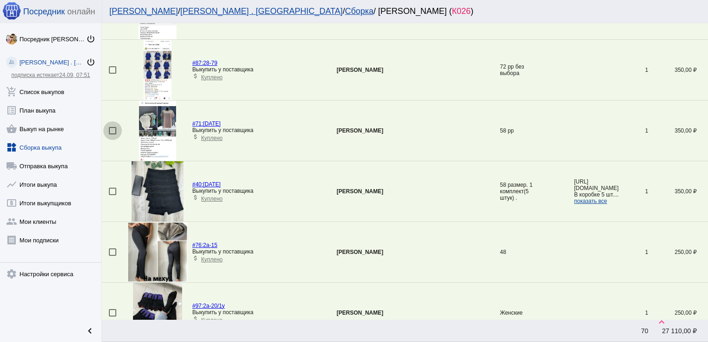
click at [115, 127] on div at bounding box center [112, 130] width 7 height 7
click at [113, 134] on input "checkbox" at bounding box center [112, 134] width 0 height 0
checkbox input "true"
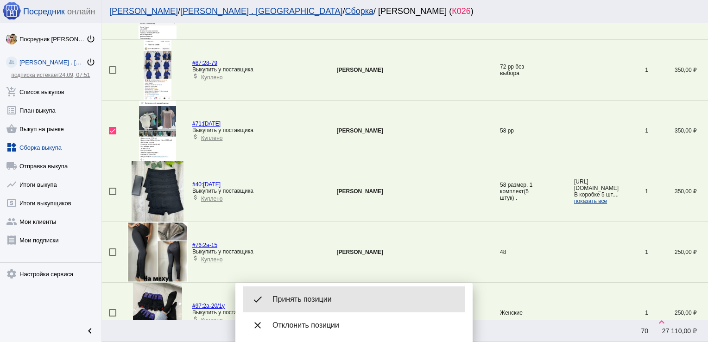
click at [308, 289] on div "done Принять позиции" at bounding box center [354, 299] width 222 height 26
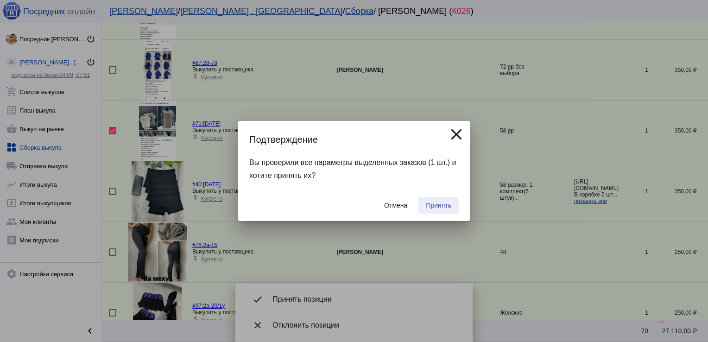
click at [448, 203] on span "Принять" at bounding box center [438, 204] width 25 height 7
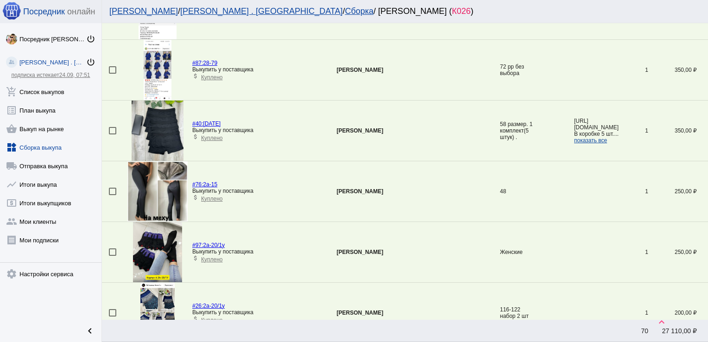
scroll to position [396, 0]
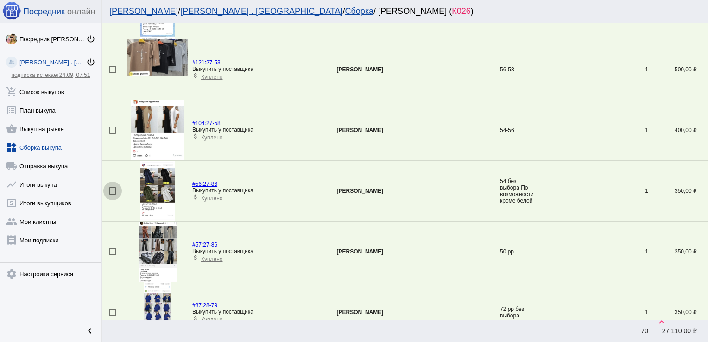
click at [112, 189] on div at bounding box center [112, 190] width 7 height 7
click at [112, 195] on input "checkbox" at bounding box center [112, 195] width 0 height 0
checkbox input "true"
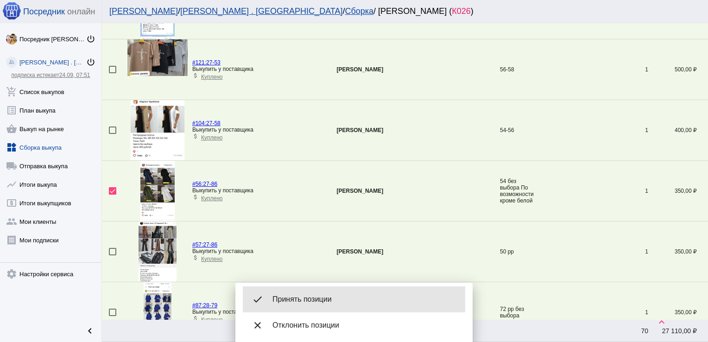
click at [326, 298] on span "Принять позиции" at bounding box center [364, 299] width 185 height 9
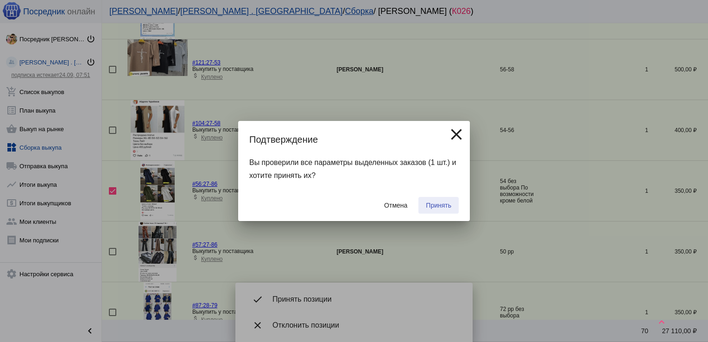
click at [432, 205] on span "Принять" at bounding box center [438, 204] width 25 height 7
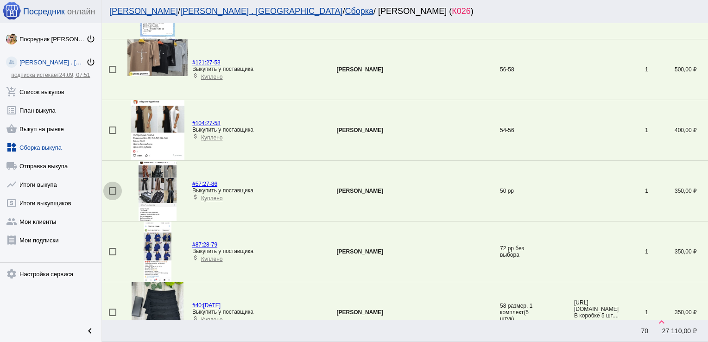
click at [111, 190] on div at bounding box center [112, 190] width 7 height 7
click at [112, 195] on input "checkbox" at bounding box center [112, 195] width 0 height 0
checkbox input "true"
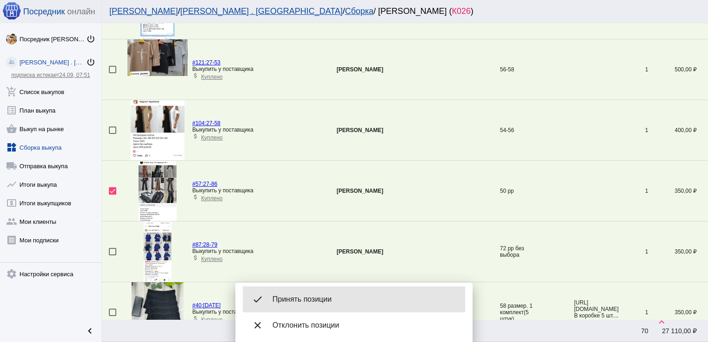
click at [337, 295] on span "Принять позиции" at bounding box center [364, 299] width 185 height 9
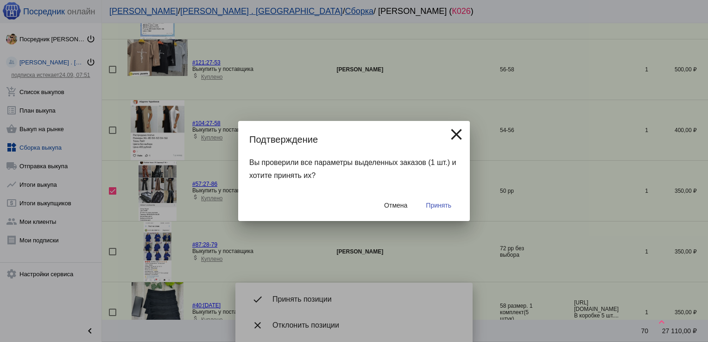
click at [437, 207] on span "Принять" at bounding box center [438, 204] width 25 height 7
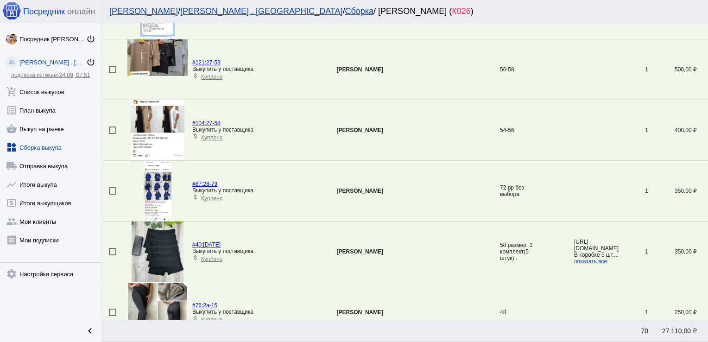
scroll to position [32, 0]
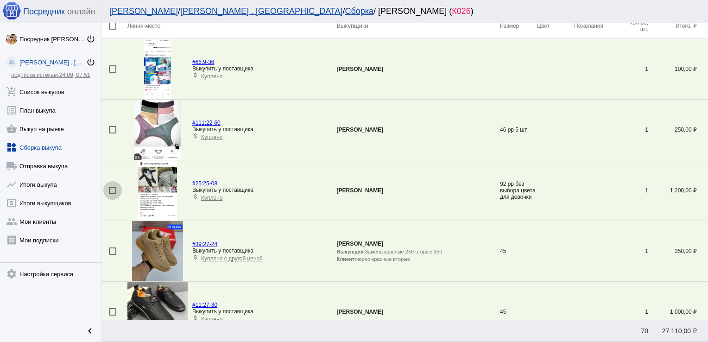
click at [111, 189] on div at bounding box center [112, 190] width 7 height 7
click at [112, 194] on input "checkbox" at bounding box center [112, 194] width 0 height 0
checkbox input "true"
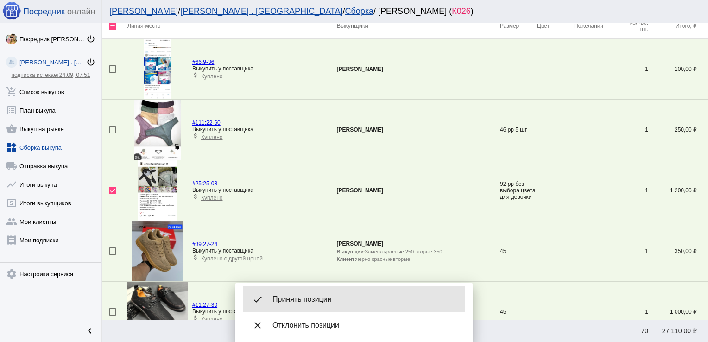
click at [315, 301] on span "Принять позиции" at bounding box center [364, 299] width 185 height 9
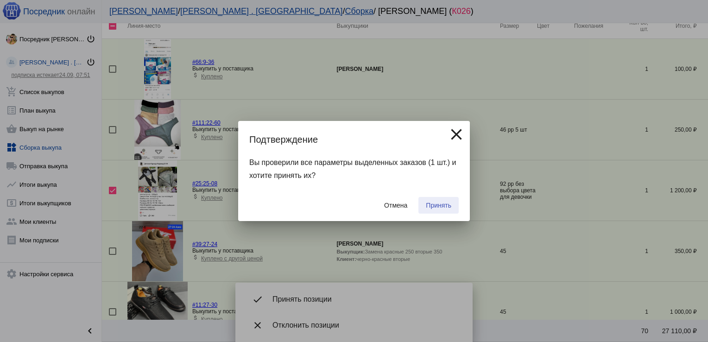
click at [433, 201] on button "Принять" at bounding box center [438, 205] width 40 height 17
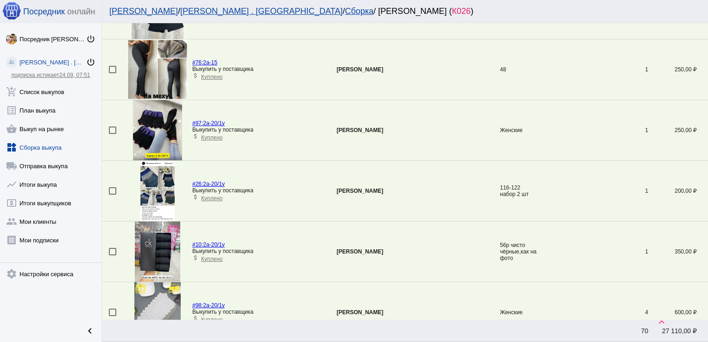
scroll to position [880, 0]
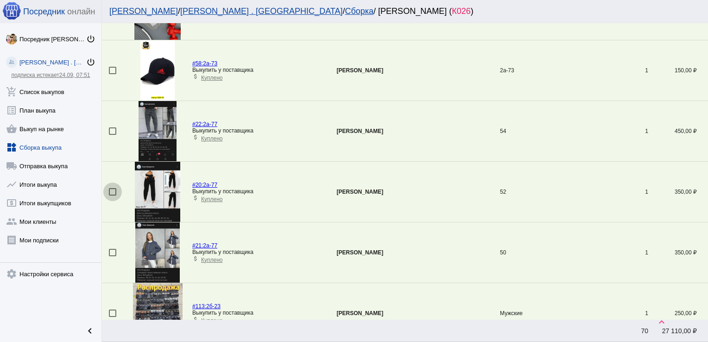
click at [114, 188] on div at bounding box center [112, 191] width 7 height 7
click at [113, 195] on input "checkbox" at bounding box center [112, 195] width 0 height 0
checkbox input "true"
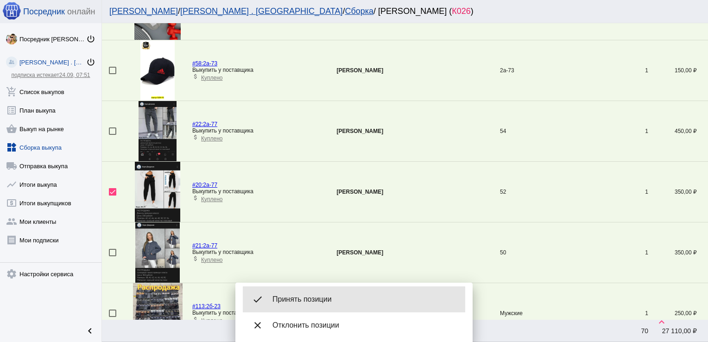
click at [330, 293] on div "done Принять позиции" at bounding box center [354, 299] width 222 height 26
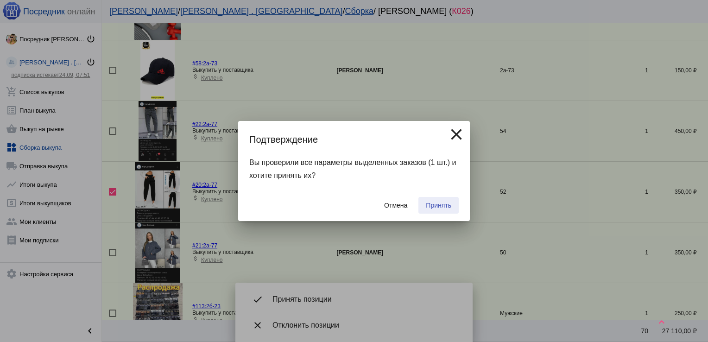
click at [434, 207] on span "Принять" at bounding box center [438, 204] width 25 height 7
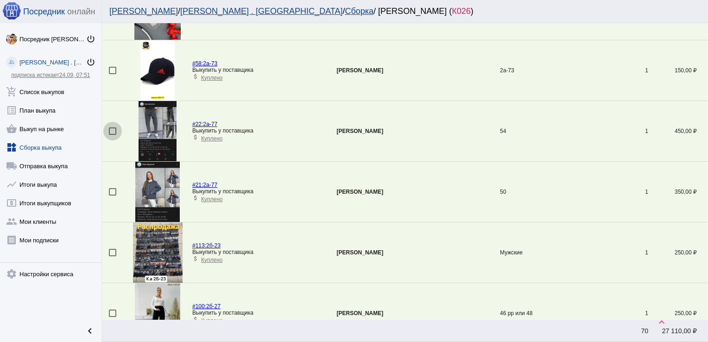
click at [114, 129] on div at bounding box center [112, 130] width 7 height 7
click at [113, 135] on input "checkbox" at bounding box center [112, 135] width 0 height 0
checkbox input "true"
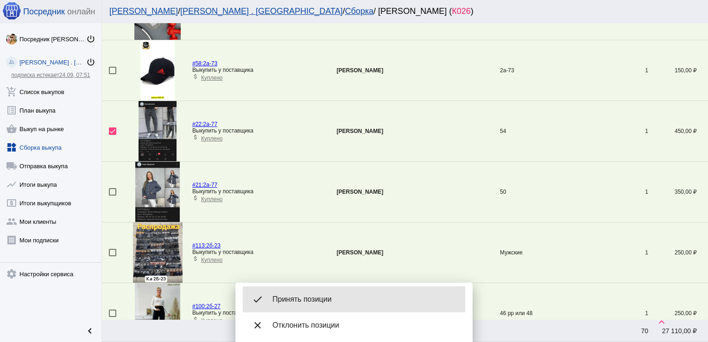
click at [334, 301] on span "Принять позиции" at bounding box center [364, 299] width 185 height 9
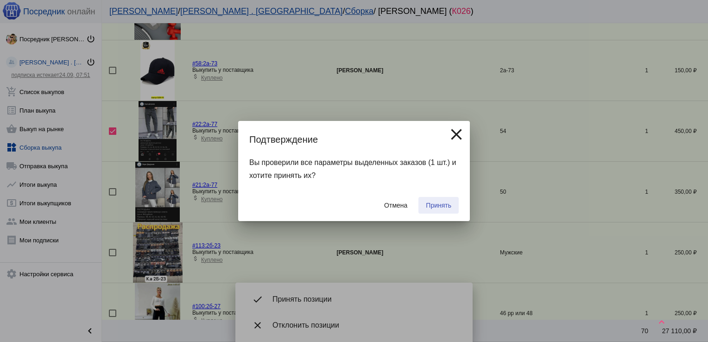
click at [449, 202] on span "Принять" at bounding box center [438, 204] width 25 height 7
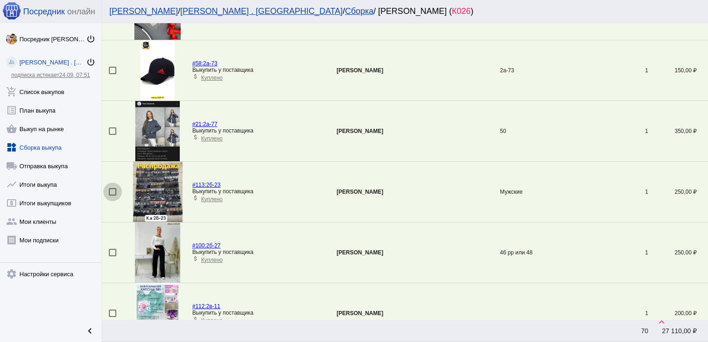
click at [114, 188] on div at bounding box center [112, 191] width 7 height 7
click at [113, 195] on input "checkbox" at bounding box center [112, 195] width 0 height 0
checkbox input "true"
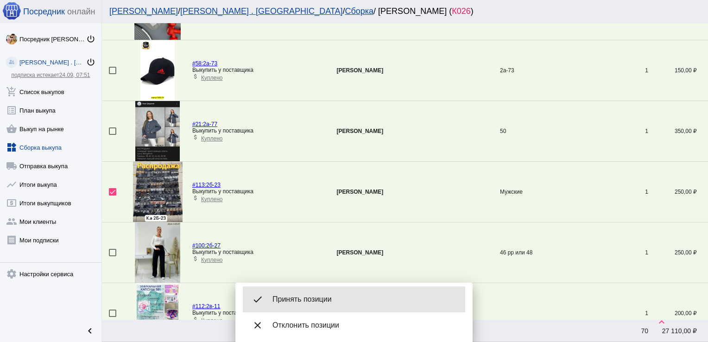
click at [370, 294] on div "done Принять позиции" at bounding box center [354, 299] width 222 height 26
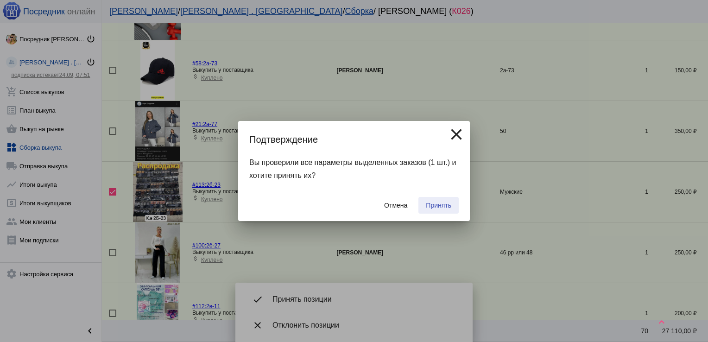
click at [448, 197] on button "Принять" at bounding box center [438, 205] width 40 height 17
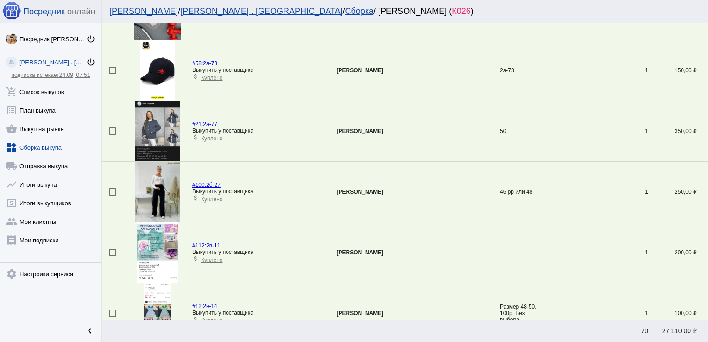
scroll to position [0, 0]
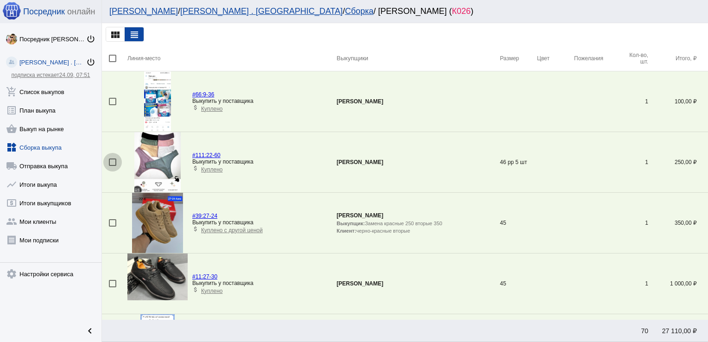
click at [114, 161] on div at bounding box center [112, 161] width 7 height 7
click at [113, 166] on input "checkbox" at bounding box center [112, 166] width 0 height 0
checkbox input "true"
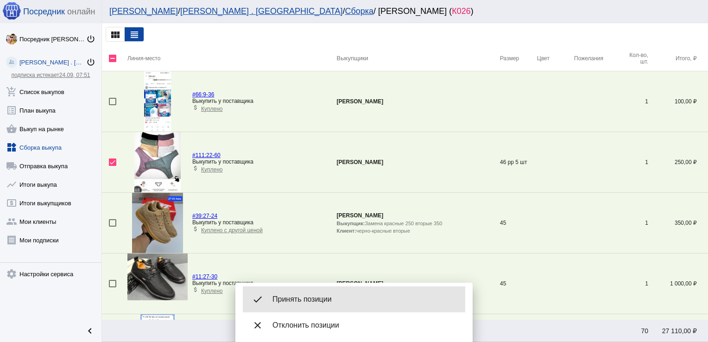
click at [298, 292] on div "done Принять позиции" at bounding box center [354, 299] width 222 height 26
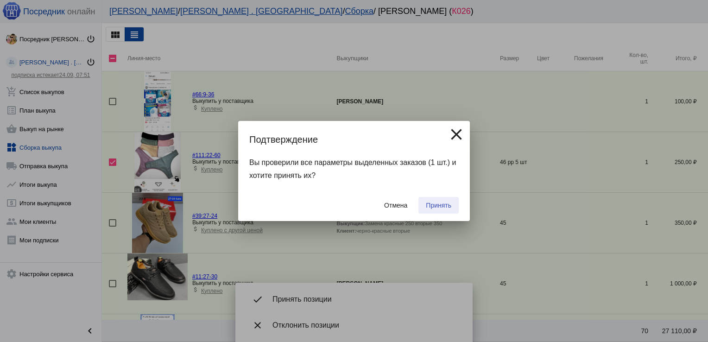
click at [452, 206] on button "Принять" at bounding box center [438, 205] width 40 height 17
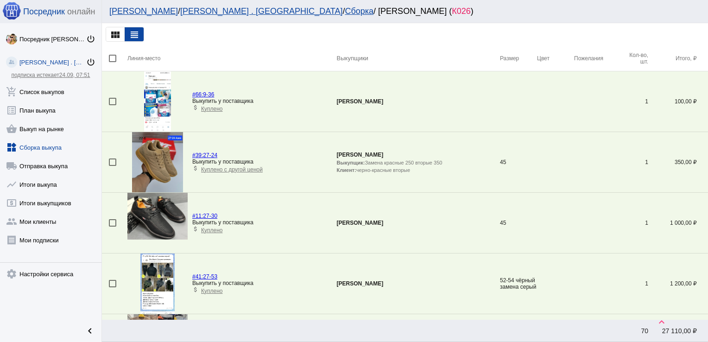
scroll to position [275, 0]
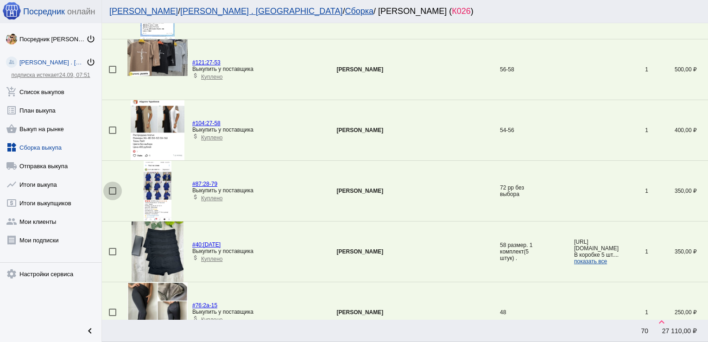
click at [115, 190] on div at bounding box center [112, 190] width 7 height 7
click at [113, 195] on input "checkbox" at bounding box center [112, 195] width 0 height 0
checkbox input "true"
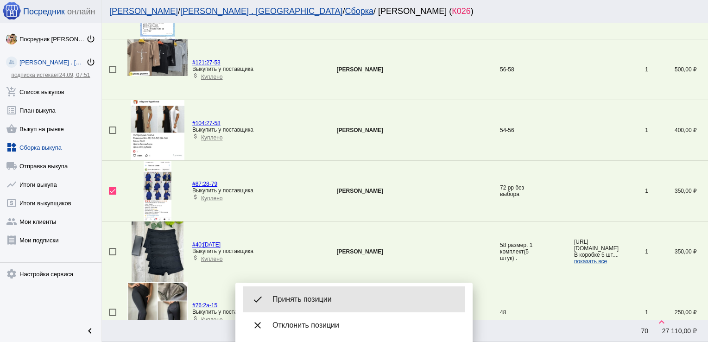
click at [300, 298] on span "Принять позиции" at bounding box center [364, 299] width 185 height 9
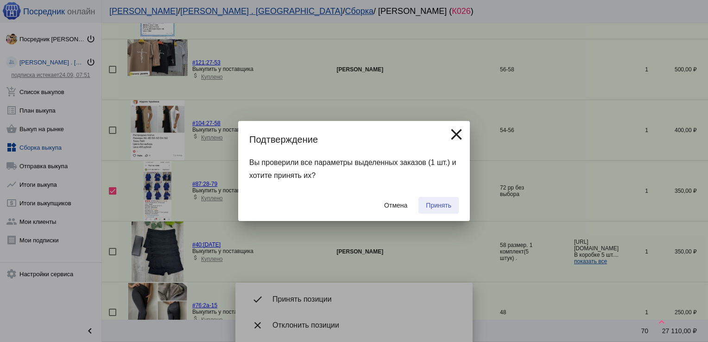
click at [431, 204] on span "Принять" at bounding box center [438, 204] width 25 height 7
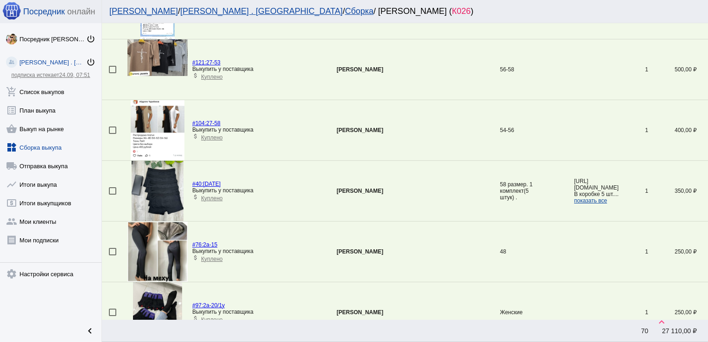
click at [115, 252] on div at bounding box center [112, 251] width 7 height 7
click at [113, 255] on input "checkbox" at bounding box center [112, 255] width 0 height 0
checkbox input "true"
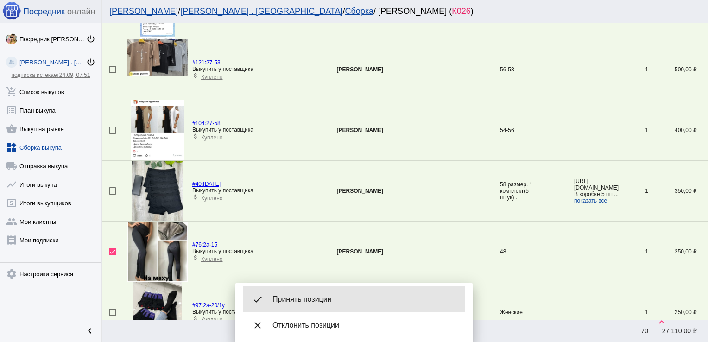
click at [332, 303] on span "Принять позиции" at bounding box center [364, 299] width 185 height 9
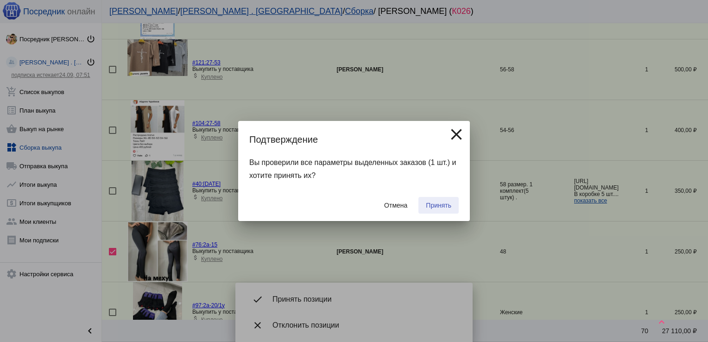
click at [446, 202] on span "Принять" at bounding box center [438, 204] width 25 height 7
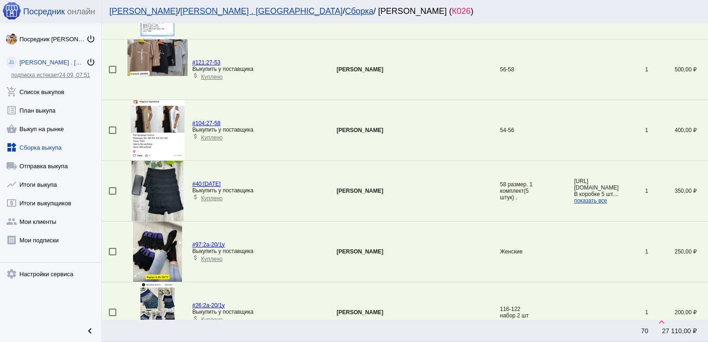
scroll to position [1002, 0]
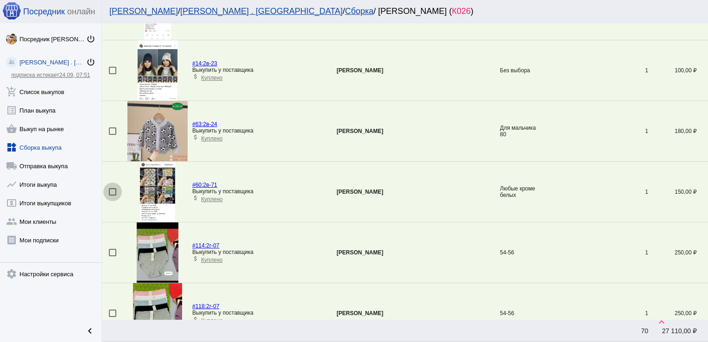
click at [109, 191] on div at bounding box center [112, 191] width 7 height 7
click at [112, 195] on input "checkbox" at bounding box center [112, 195] width 0 height 0
checkbox input "true"
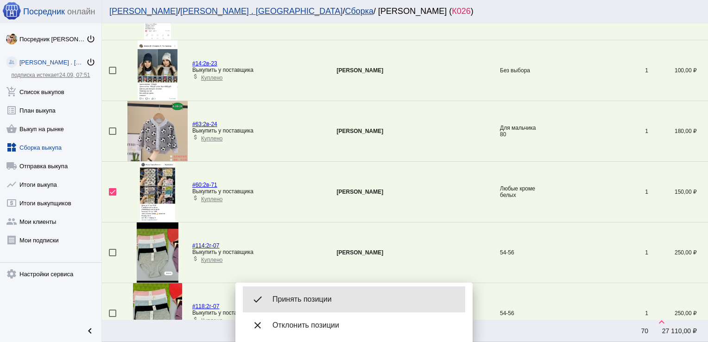
click at [302, 297] on span "Принять позиции" at bounding box center [364, 299] width 185 height 9
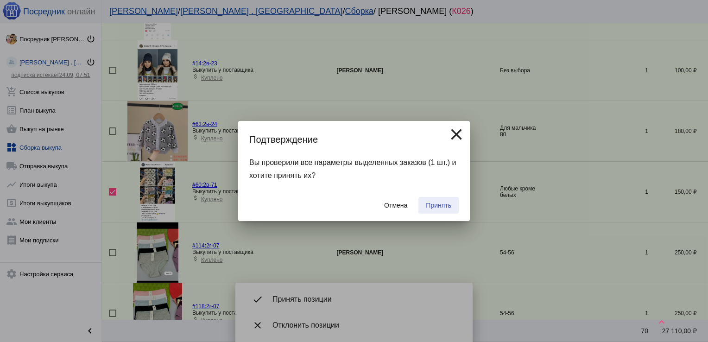
click at [432, 203] on span "Принять" at bounding box center [438, 204] width 25 height 7
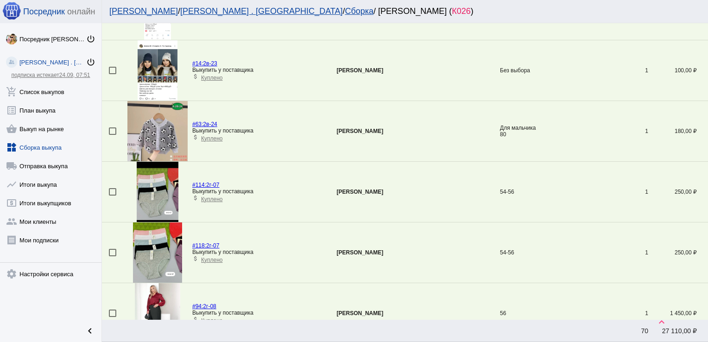
scroll to position [1184, 0]
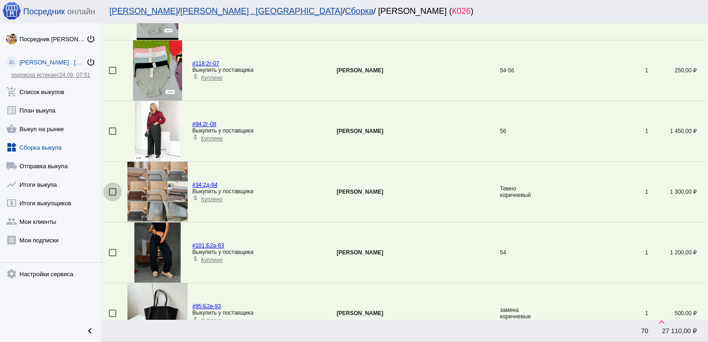
click at [111, 188] on div at bounding box center [112, 191] width 7 height 7
click at [112, 195] on input "checkbox" at bounding box center [112, 195] width 0 height 0
checkbox input "true"
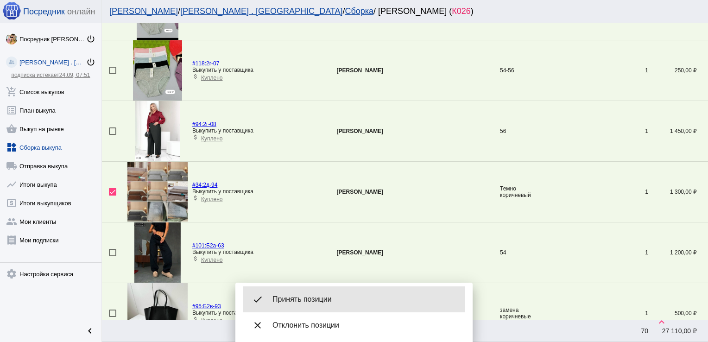
click at [339, 297] on span "Принять позиции" at bounding box center [364, 299] width 185 height 9
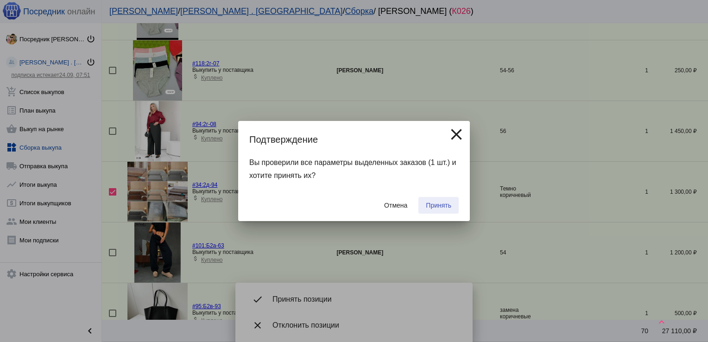
click at [437, 205] on span "Принять" at bounding box center [438, 204] width 25 height 7
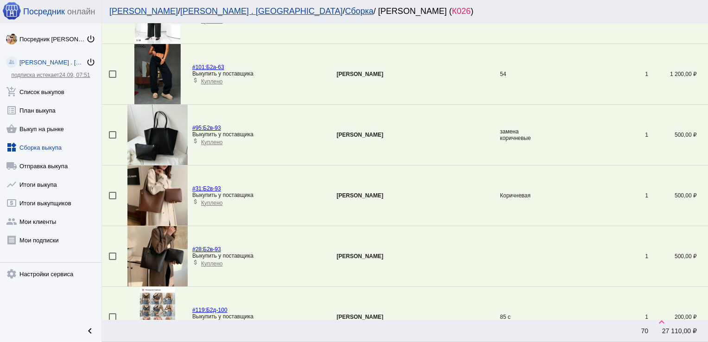
scroll to position [1303, 0]
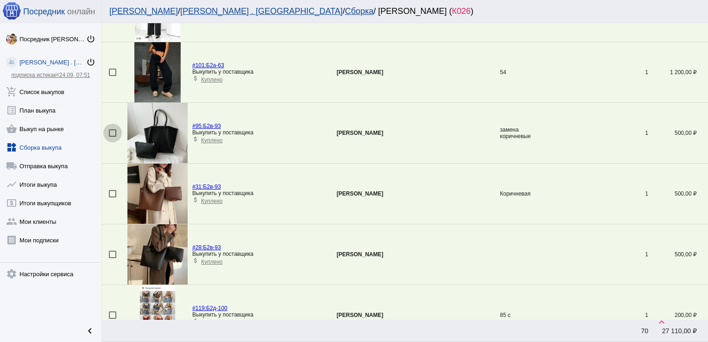
click at [113, 130] on div at bounding box center [112, 132] width 7 height 7
click at [113, 137] on input "checkbox" at bounding box center [112, 137] width 0 height 0
checkbox input "true"
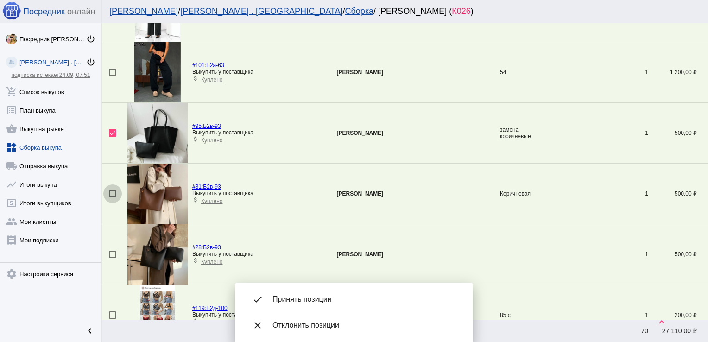
click at [109, 194] on div at bounding box center [112, 193] width 7 height 7
click at [112, 197] on input "checkbox" at bounding box center [112, 197] width 0 height 0
checkbox input "true"
click at [111, 252] on div at bounding box center [112, 254] width 7 height 7
click at [112, 258] on input "checkbox" at bounding box center [112, 258] width 0 height 0
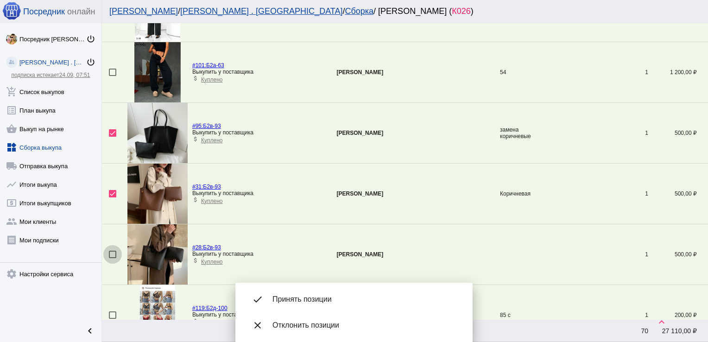
checkbox input "true"
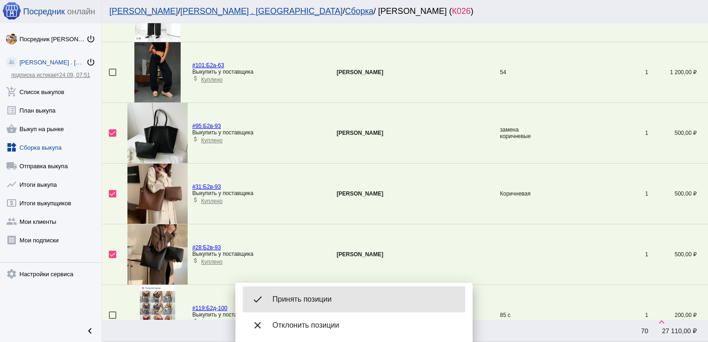
click at [316, 306] on div "done Принять позиции" at bounding box center [354, 299] width 222 height 26
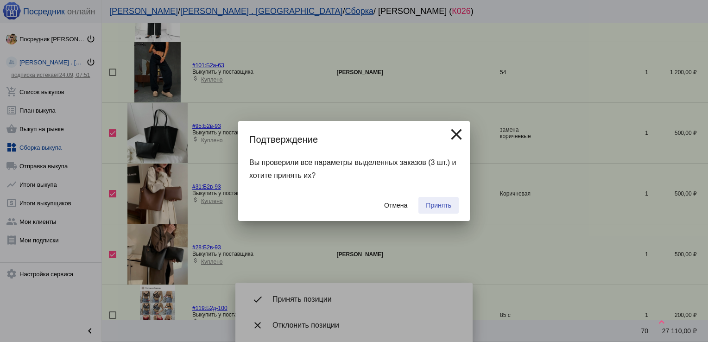
click at [428, 208] on span "Принять" at bounding box center [438, 204] width 25 height 7
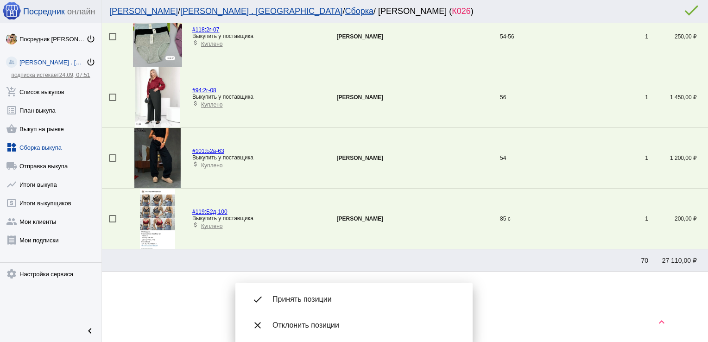
scroll to position [1215, 0]
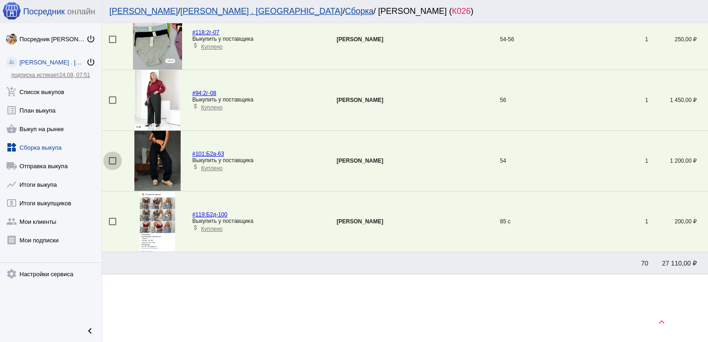
click at [114, 158] on div at bounding box center [112, 160] width 7 height 7
click at [113, 164] on input "checkbox" at bounding box center [112, 164] width 0 height 0
checkbox input "true"
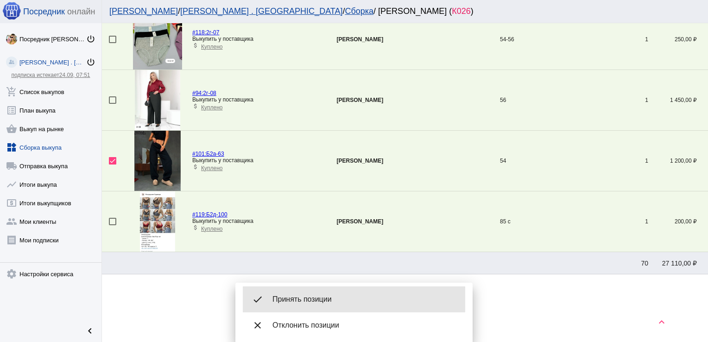
click at [323, 289] on div "done Принять позиции" at bounding box center [354, 299] width 222 height 26
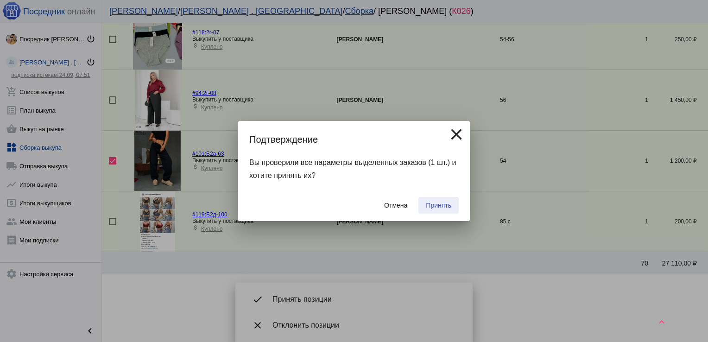
click at [445, 207] on span "Принять" at bounding box center [438, 204] width 25 height 7
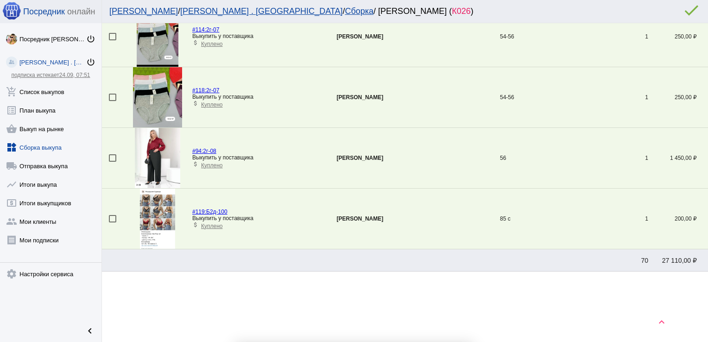
scroll to position [1154, 0]
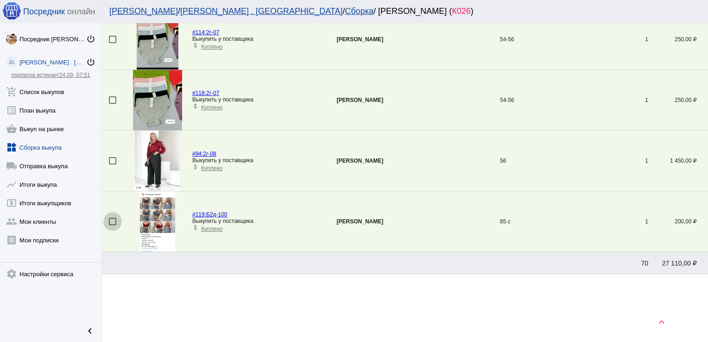
click at [109, 220] on div at bounding box center [112, 221] width 7 height 7
click at [112, 225] on input "checkbox" at bounding box center [112, 225] width 0 height 0
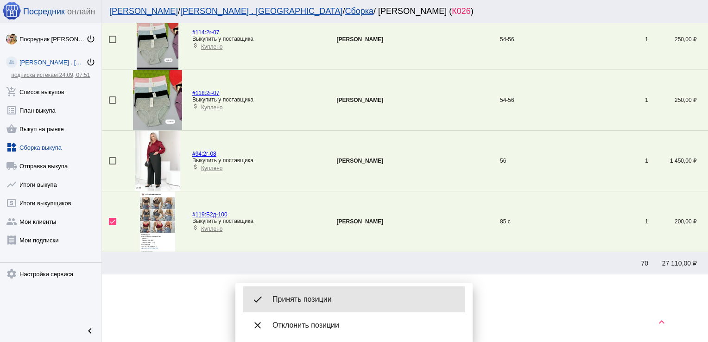
click at [324, 294] on div "done Принять позиции" at bounding box center [354, 299] width 222 height 26
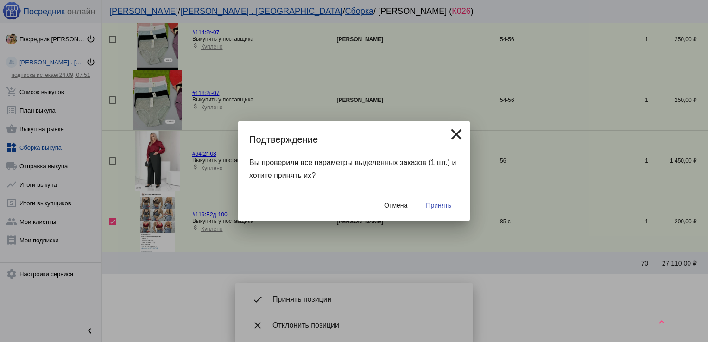
click at [434, 202] on span "Принять" at bounding box center [438, 204] width 25 height 7
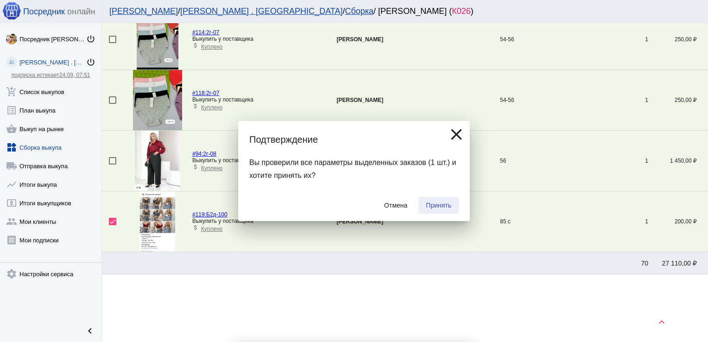
checkbox input "false"
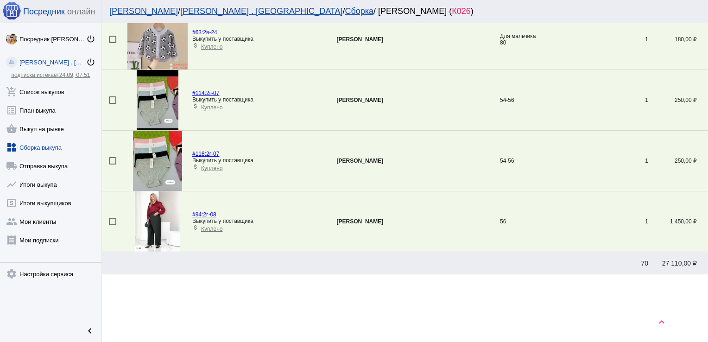
scroll to position [699, 0]
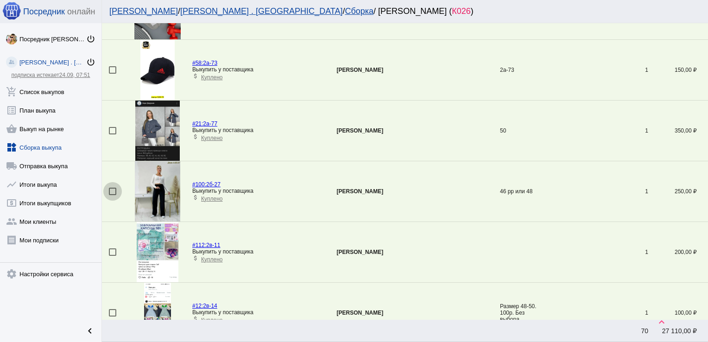
click at [113, 190] on div at bounding box center [112, 191] width 7 height 7
click at [113, 195] on input "checkbox" at bounding box center [112, 195] width 0 height 0
checkbox input "true"
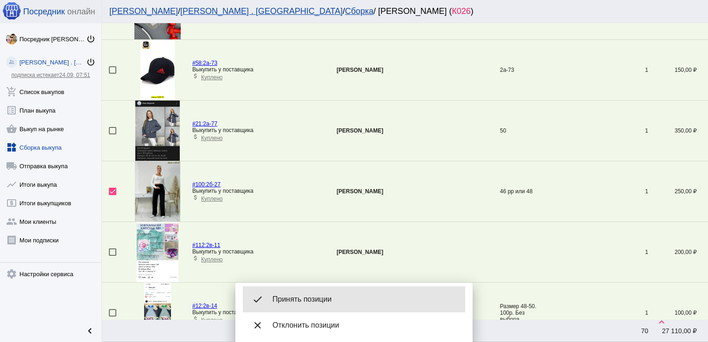
click at [323, 297] on span "Принять позиции" at bounding box center [364, 299] width 185 height 9
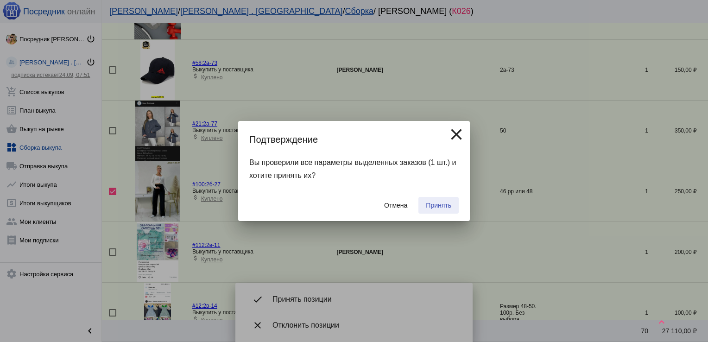
click at [437, 204] on span "Принять" at bounding box center [438, 204] width 25 height 7
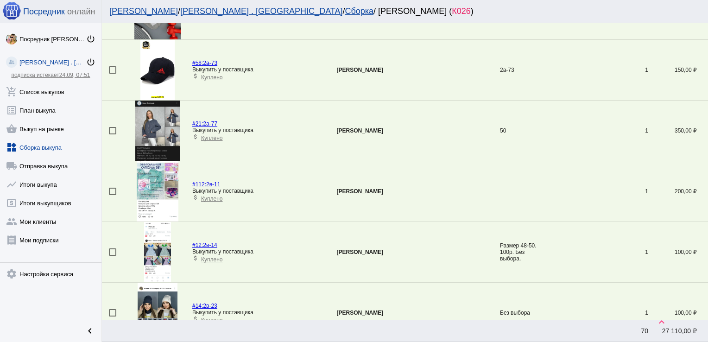
click at [113, 130] on div at bounding box center [112, 130] width 7 height 7
click at [113, 134] on input "checkbox" at bounding box center [112, 134] width 0 height 0
checkbox input "true"
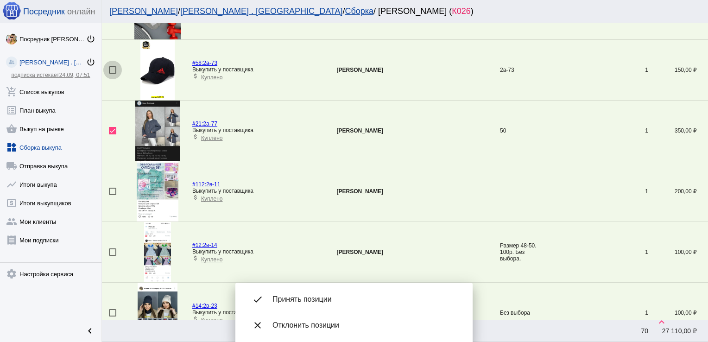
click at [111, 69] on div at bounding box center [112, 69] width 7 height 7
click at [112, 74] on input "checkbox" at bounding box center [112, 74] width 0 height 0
checkbox input "true"
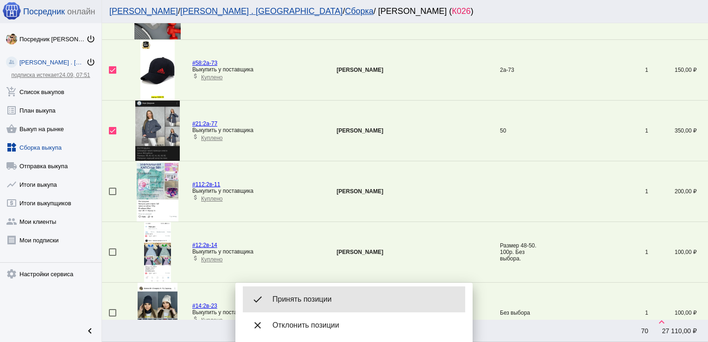
click at [307, 299] on span "Принять позиции" at bounding box center [364, 299] width 185 height 9
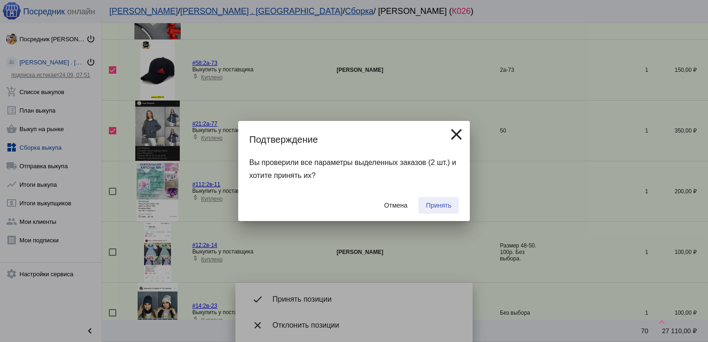
click at [430, 204] on span "Принять" at bounding box center [438, 204] width 25 height 7
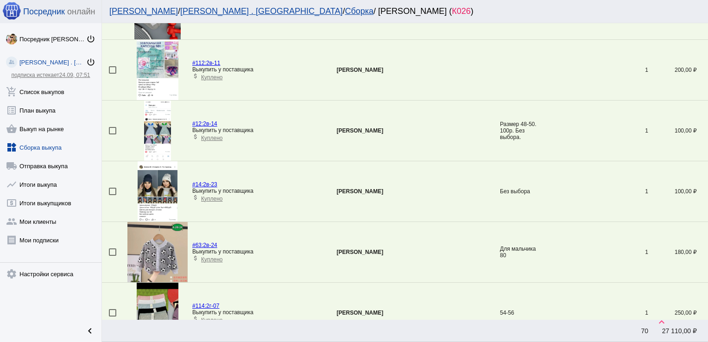
scroll to position [335, 0]
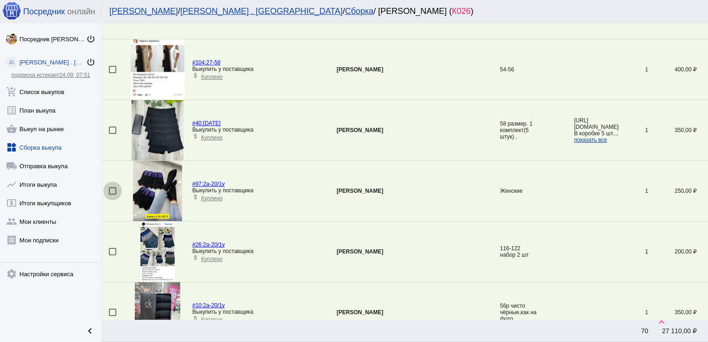
click at [110, 188] on div at bounding box center [112, 190] width 7 height 7
click at [112, 195] on input "checkbox" at bounding box center [112, 195] width 0 height 0
checkbox input "true"
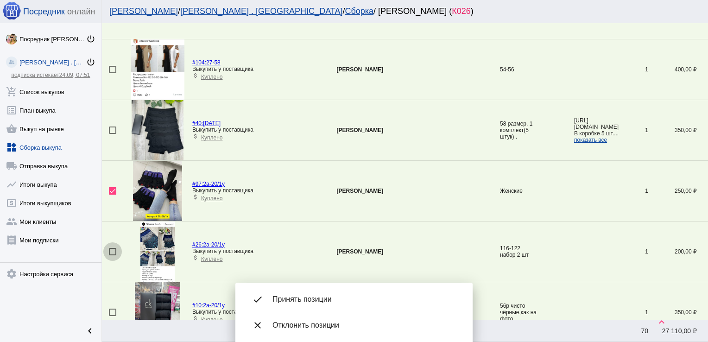
click at [112, 249] on div at bounding box center [112, 251] width 7 height 7
click at [112, 255] on input "checkbox" at bounding box center [112, 255] width 0 height 0
checkbox input "true"
click at [109, 308] on div at bounding box center [112, 311] width 7 height 7
click at [112, 316] on input "checkbox" at bounding box center [112, 316] width 0 height 0
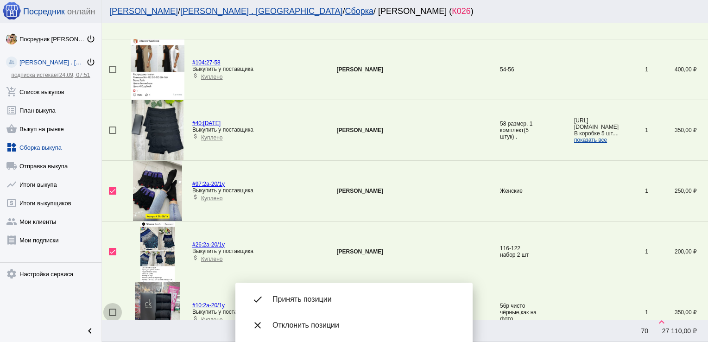
checkbox input "true"
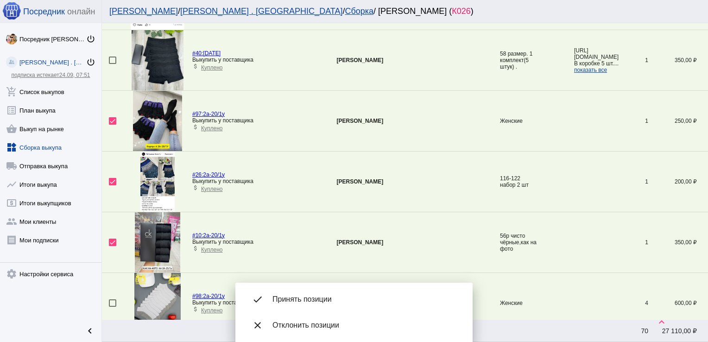
scroll to position [400, 0]
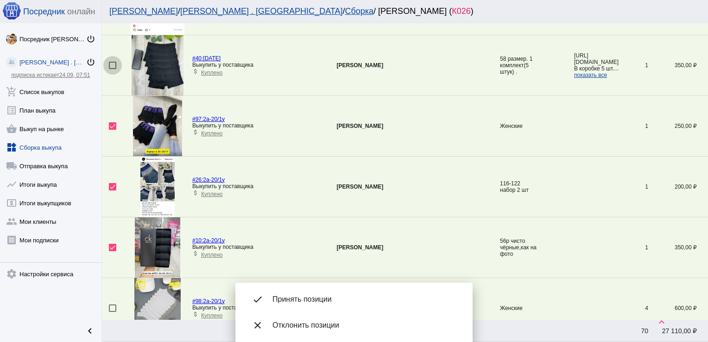
click at [113, 67] on div at bounding box center [112, 65] width 7 height 7
click at [113, 69] on input "checkbox" at bounding box center [112, 69] width 0 height 0
checkbox input "true"
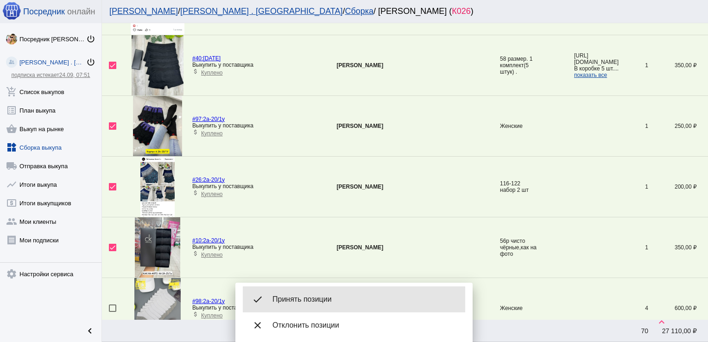
click at [319, 307] on div "done Принять позиции" at bounding box center [354, 299] width 222 height 26
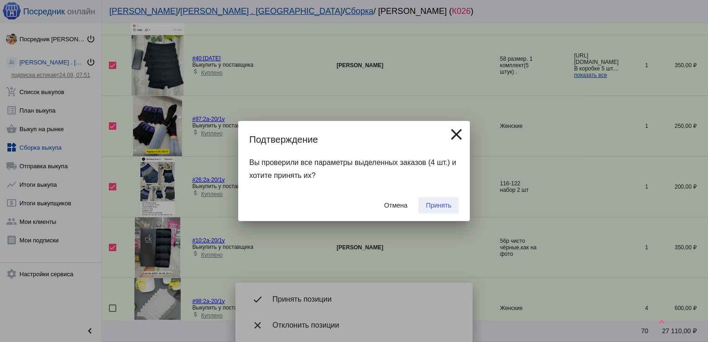
click at [434, 207] on span "Принять" at bounding box center [438, 204] width 25 height 7
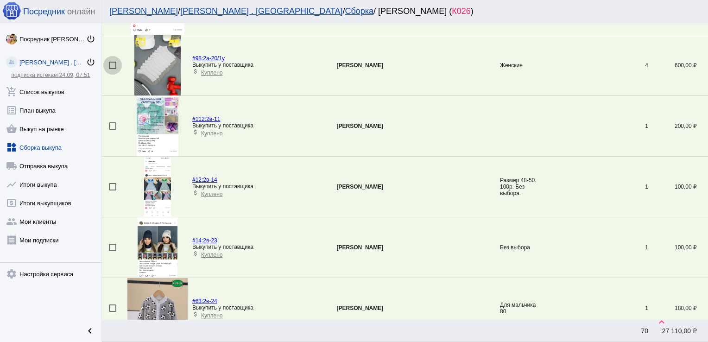
click at [113, 65] on div at bounding box center [112, 65] width 7 height 7
click at [113, 69] on input "checkbox" at bounding box center [112, 69] width 0 height 0
checkbox input "true"
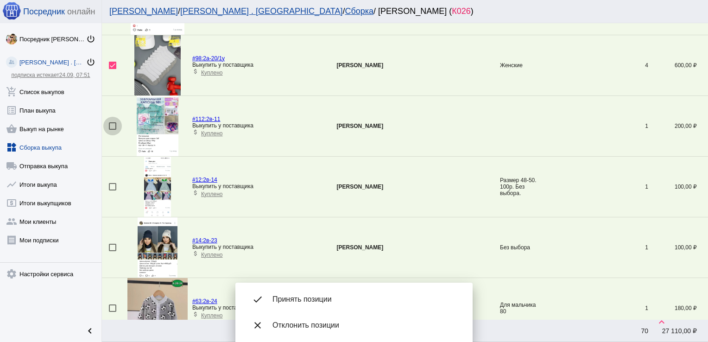
click at [110, 126] on div at bounding box center [112, 125] width 7 height 7
click at [112, 130] on input "checkbox" at bounding box center [112, 130] width 0 height 0
checkbox input "true"
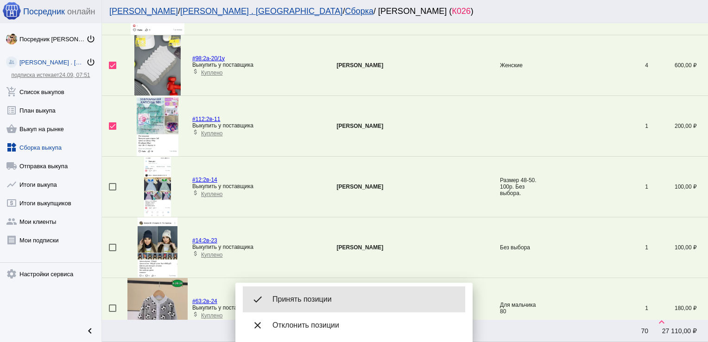
click at [308, 299] on span "Принять позиции" at bounding box center [364, 299] width 185 height 9
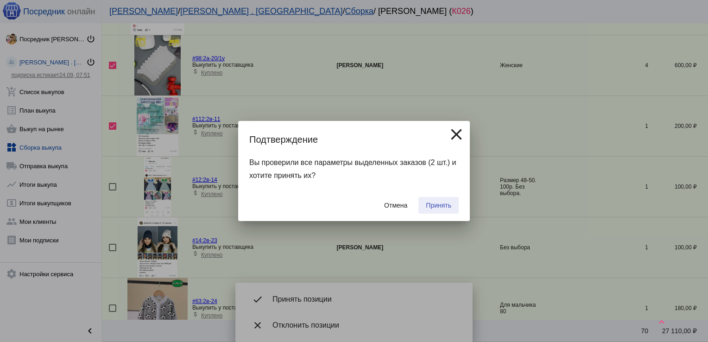
click at [435, 203] on span "Принять" at bounding box center [438, 204] width 25 height 7
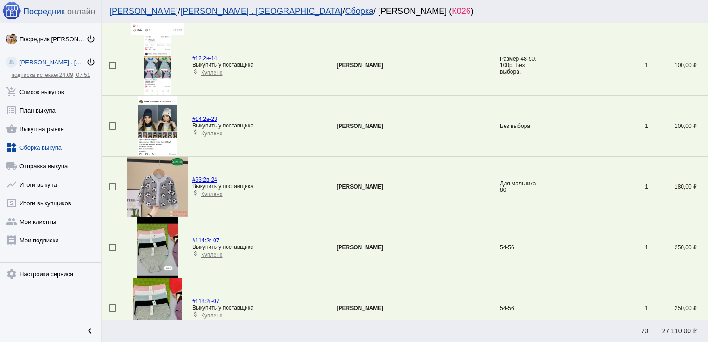
scroll to position [32, 0]
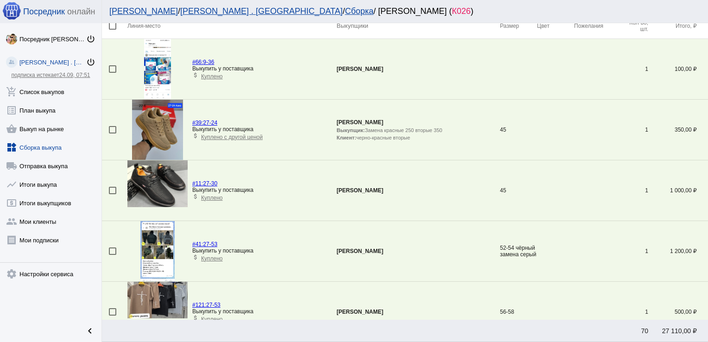
click at [112, 188] on div at bounding box center [112, 190] width 7 height 7
click at [112, 194] on input "checkbox" at bounding box center [112, 194] width 0 height 0
checkbox input "true"
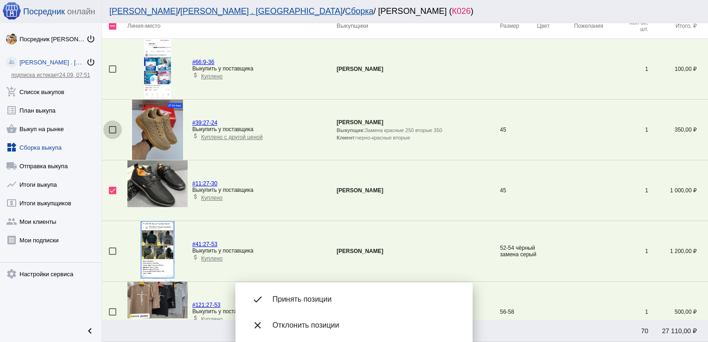
click at [111, 131] on div at bounding box center [112, 129] width 7 height 7
click at [112, 133] on input "checkbox" at bounding box center [112, 133] width 0 height 0
checkbox input "true"
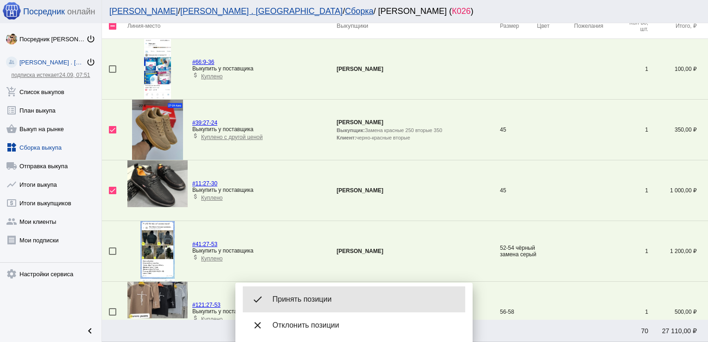
click at [326, 303] on span "Принять позиции" at bounding box center [364, 299] width 185 height 9
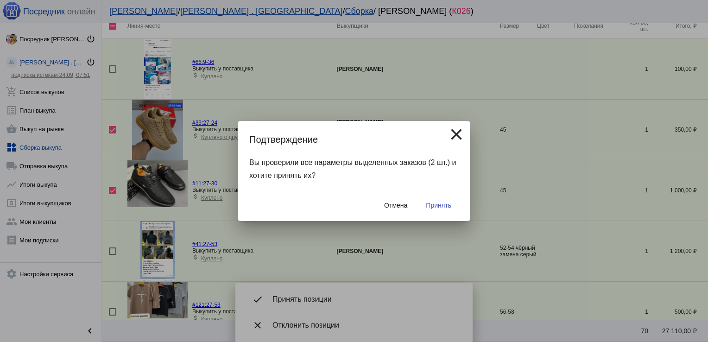
click at [434, 205] on span "Принять" at bounding box center [438, 204] width 25 height 7
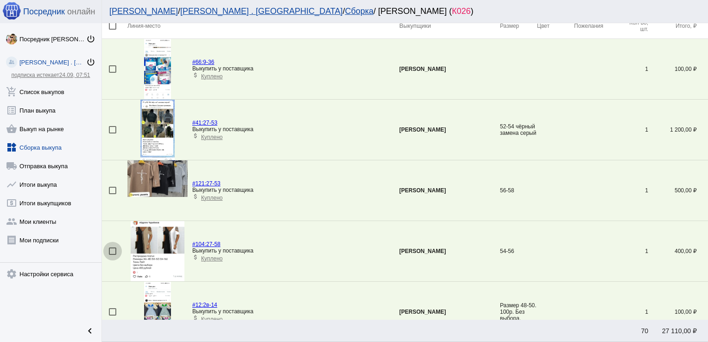
click at [109, 249] on div at bounding box center [112, 250] width 7 height 7
click at [112, 255] on input "checkbox" at bounding box center [112, 255] width 0 height 0
checkbox input "true"
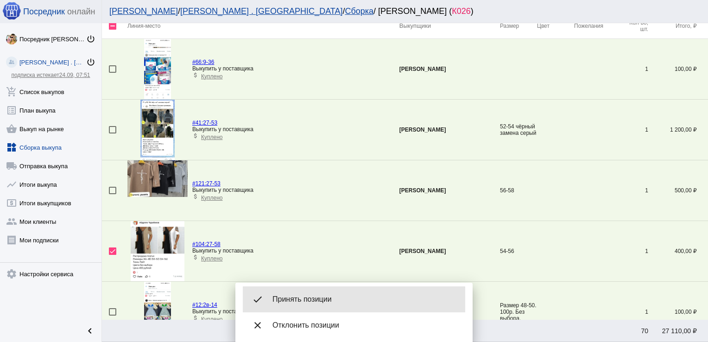
click at [334, 304] on div "done Принять позиции" at bounding box center [354, 299] width 222 height 26
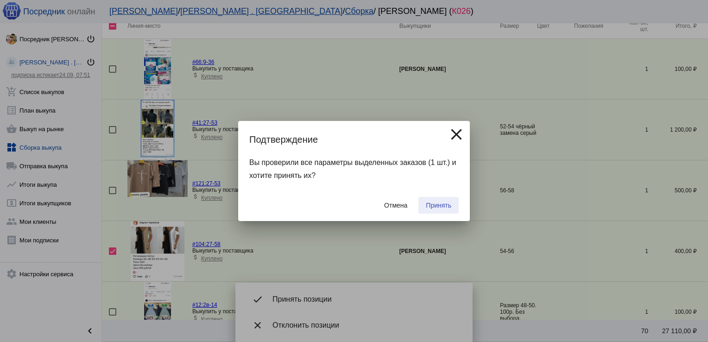
click at [436, 205] on span "Принять" at bounding box center [438, 204] width 25 height 7
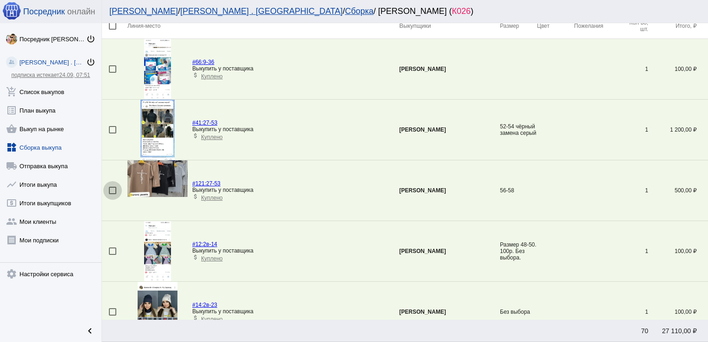
click at [113, 188] on div at bounding box center [112, 190] width 7 height 7
click at [113, 194] on input "checkbox" at bounding box center [112, 194] width 0 height 0
checkbox input "true"
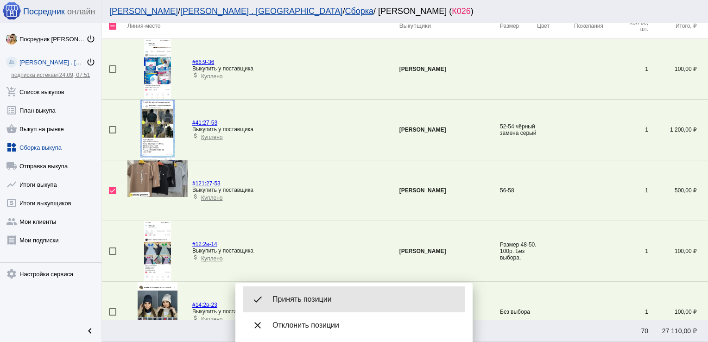
click at [337, 291] on div "done Принять позиции" at bounding box center [354, 299] width 222 height 26
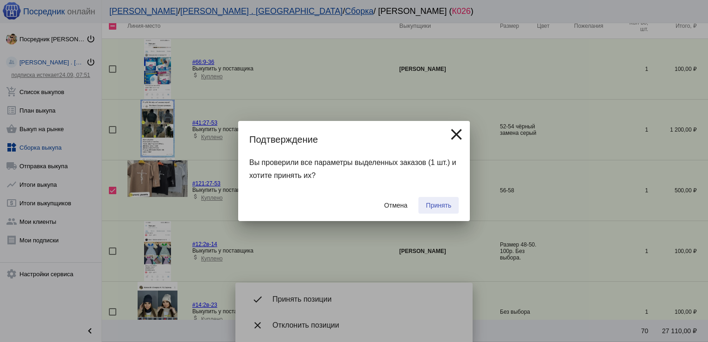
click at [430, 204] on span "Принять" at bounding box center [438, 204] width 25 height 7
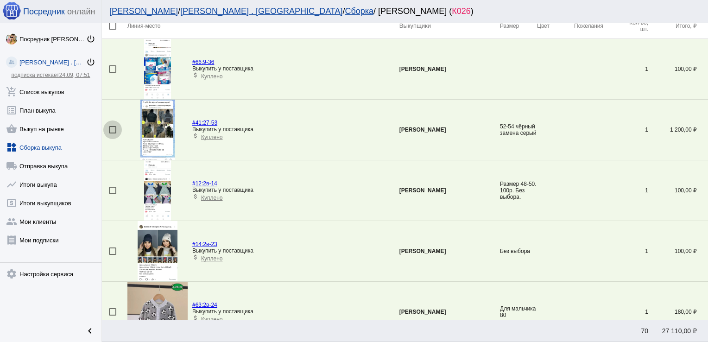
click at [113, 128] on div at bounding box center [112, 129] width 7 height 7
click at [113, 133] on input "checkbox" at bounding box center [112, 133] width 0 height 0
checkbox input "true"
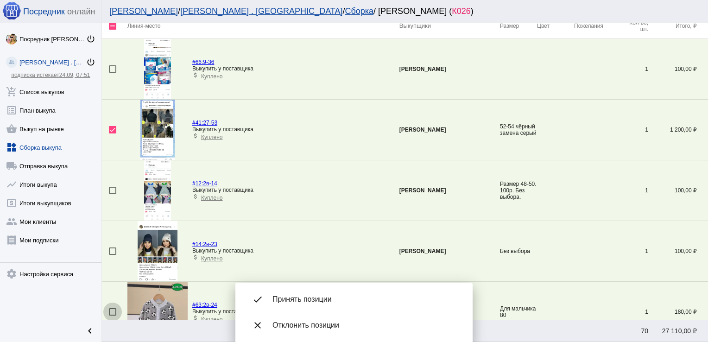
click at [112, 310] on div at bounding box center [112, 311] width 7 height 7
click at [112, 315] on input "checkbox" at bounding box center [112, 315] width 0 height 0
checkbox input "true"
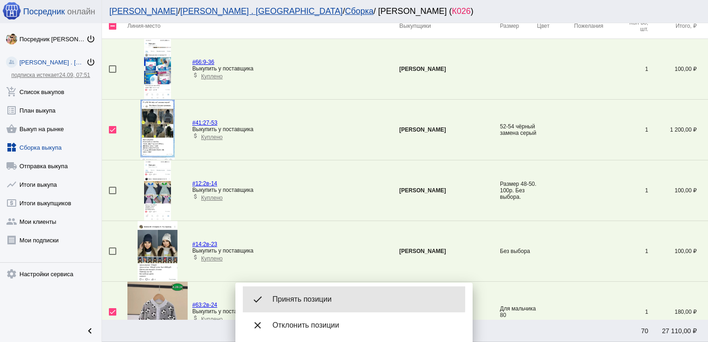
click at [317, 298] on span "Принять позиции" at bounding box center [364, 299] width 185 height 9
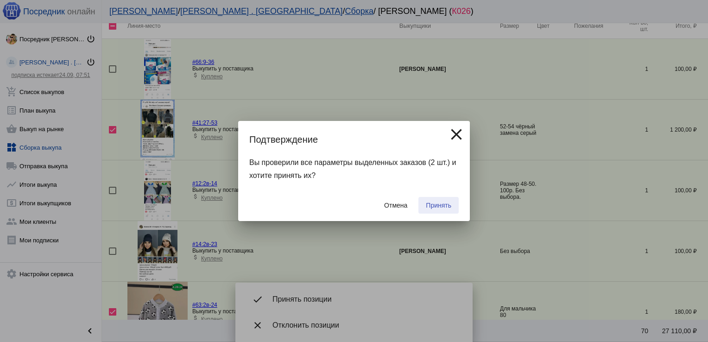
click at [438, 200] on button "Принять" at bounding box center [438, 205] width 40 height 17
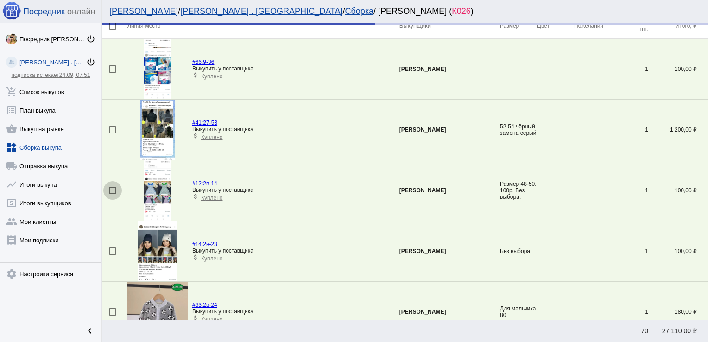
click at [111, 190] on div at bounding box center [112, 190] width 7 height 7
click at [112, 194] on input "checkbox" at bounding box center [112, 194] width 0 height 0
checkbox input "true"
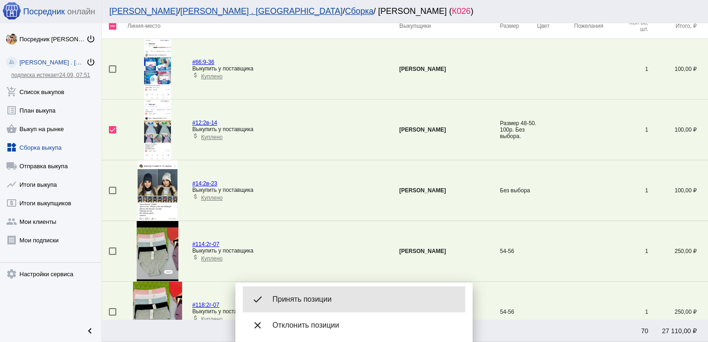
click at [320, 292] on div "done Принять позиции" at bounding box center [354, 299] width 222 height 26
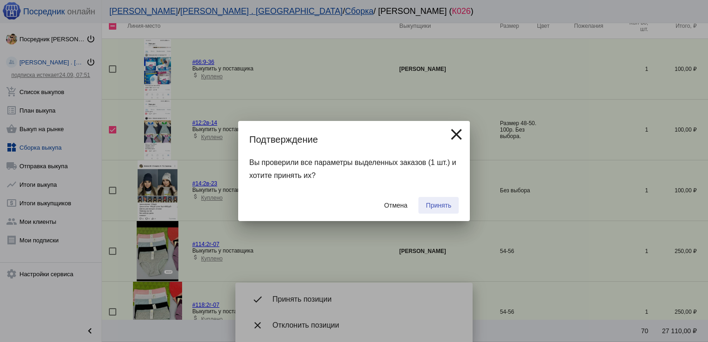
click at [444, 204] on span "Принять" at bounding box center [438, 204] width 25 height 7
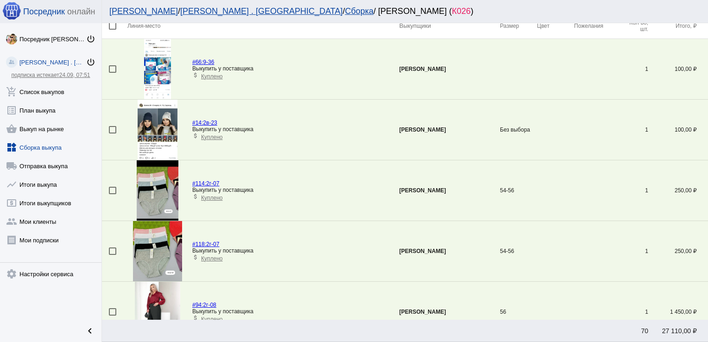
click at [116, 249] on mat-checkbox at bounding box center [118, 250] width 19 height 7
click at [113, 248] on div at bounding box center [112, 250] width 7 height 7
click at [113, 255] on input "checkbox" at bounding box center [112, 255] width 0 height 0
checkbox input "true"
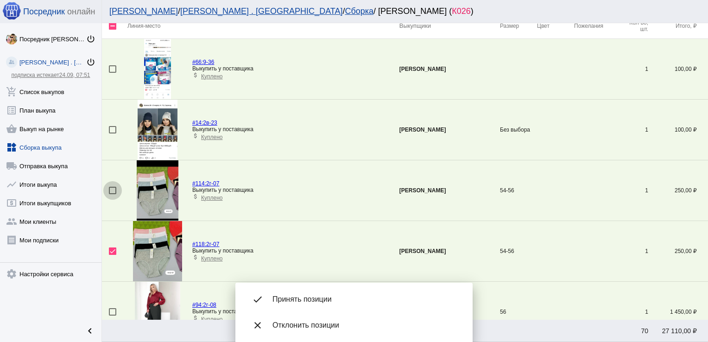
click at [111, 190] on div at bounding box center [112, 190] width 7 height 7
click at [112, 194] on input "checkbox" at bounding box center [112, 194] width 0 height 0
checkbox input "true"
click at [110, 129] on div at bounding box center [112, 129] width 7 height 7
click at [112, 133] on input "checkbox" at bounding box center [112, 133] width 0 height 0
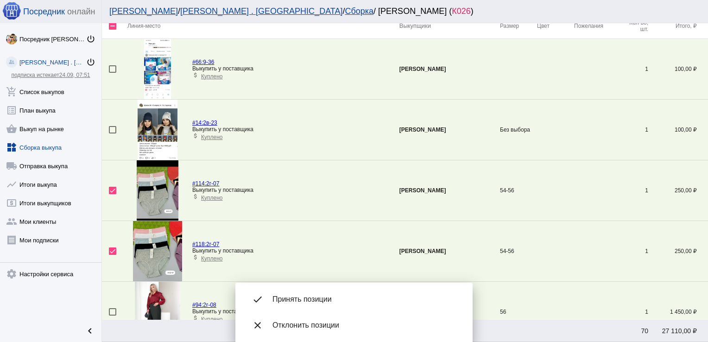
checkbox input "true"
click at [112, 310] on div at bounding box center [112, 311] width 7 height 7
click at [112, 315] on input "checkbox" at bounding box center [112, 315] width 0 height 0
checkbox input "true"
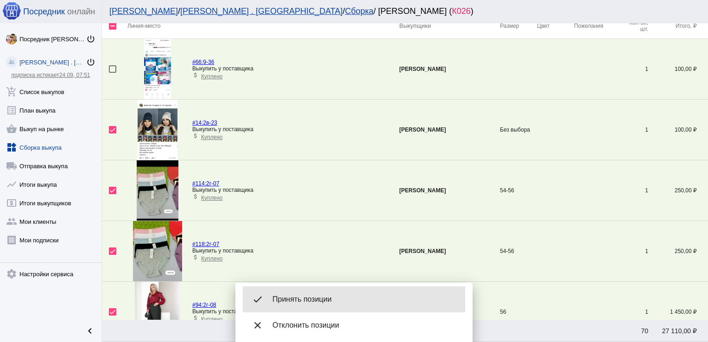
click at [313, 306] on div "done Принять позиции" at bounding box center [354, 299] width 222 height 26
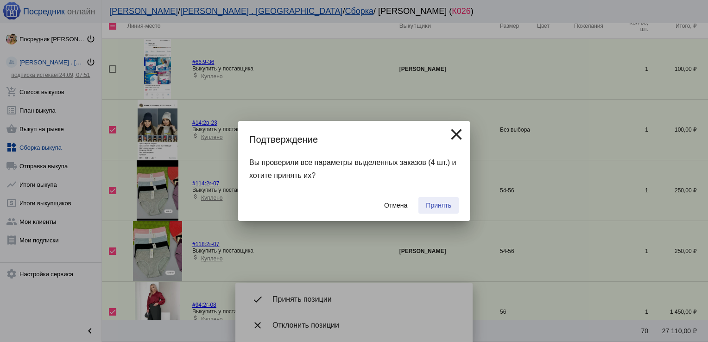
click at [457, 203] on button "Принять" at bounding box center [438, 205] width 40 height 17
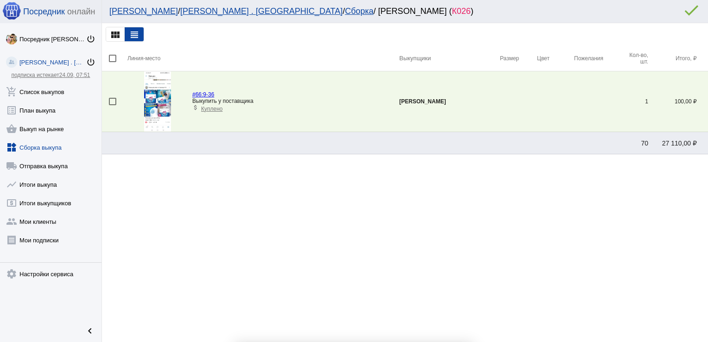
scroll to position [0, 0]
